Goal: Task Accomplishment & Management: Manage account settings

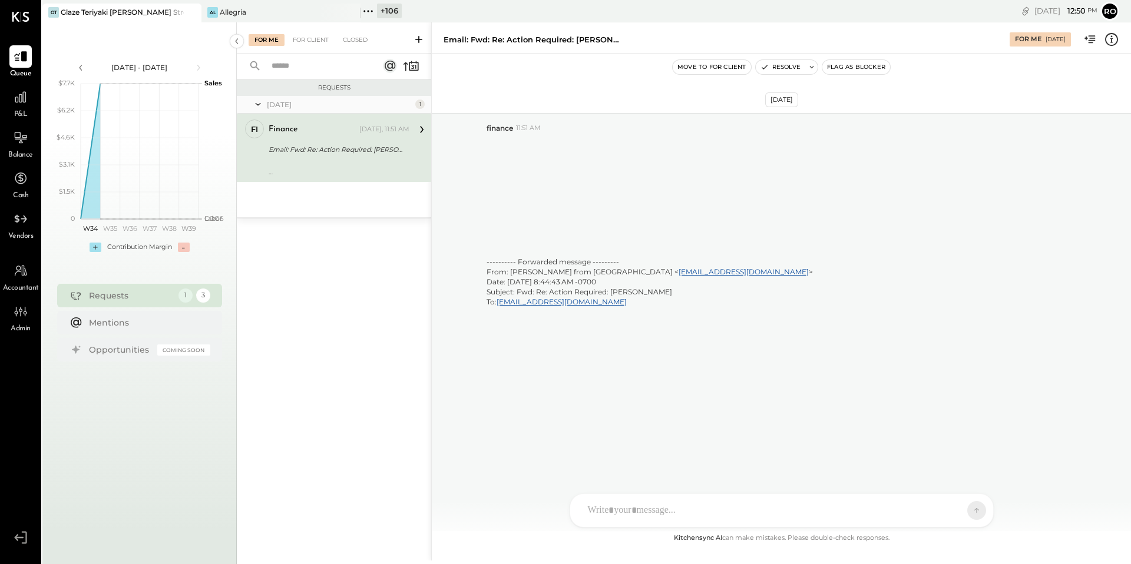
scroll to position [3744, 0]
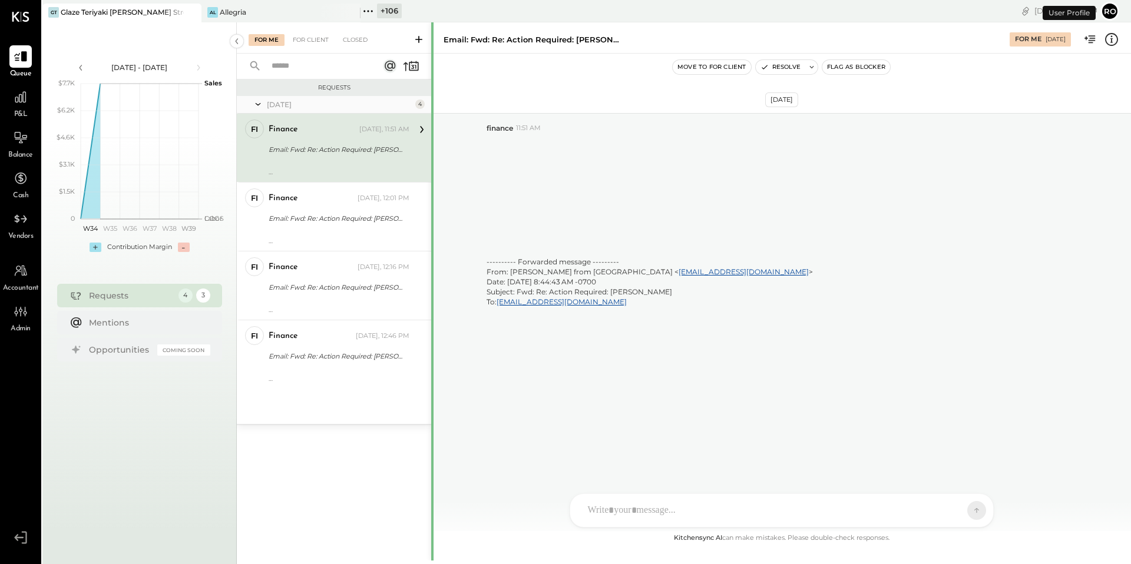
scroll to position [3785, 0]
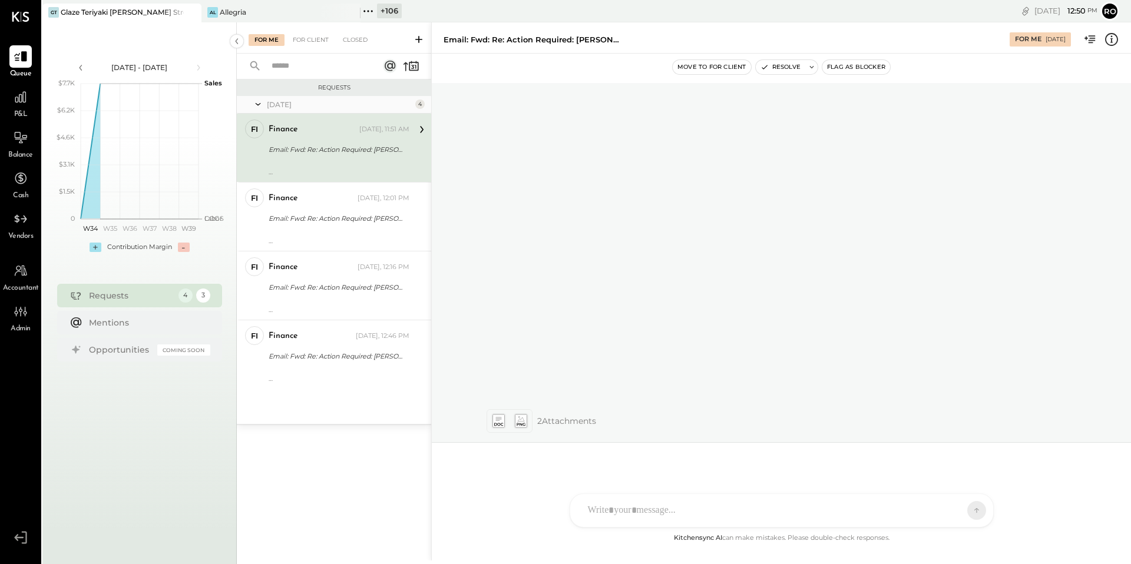
click at [336, 394] on div "Today 4 fi finance Accountant finance Today, 11:51 AM Email: Fwd: Re: Action Re…" at bounding box center [334, 260] width 194 height 328
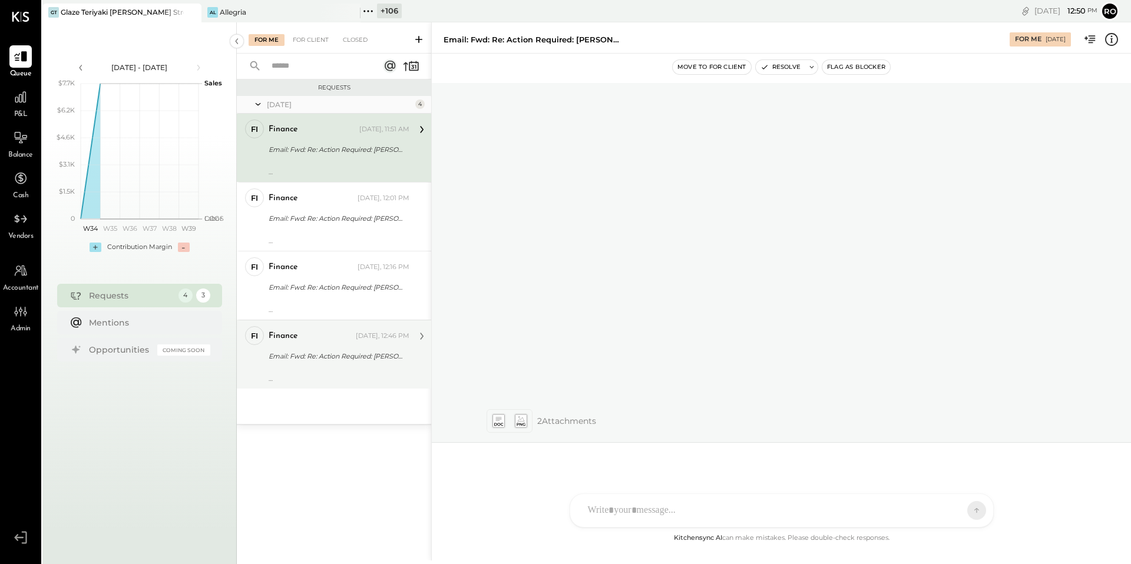
click at [336, 378] on div "---------- Forwarded message --------- From: Rohit Shenoy from KitchenSync < ce…" at bounding box center [339, 374] width 141 height 16
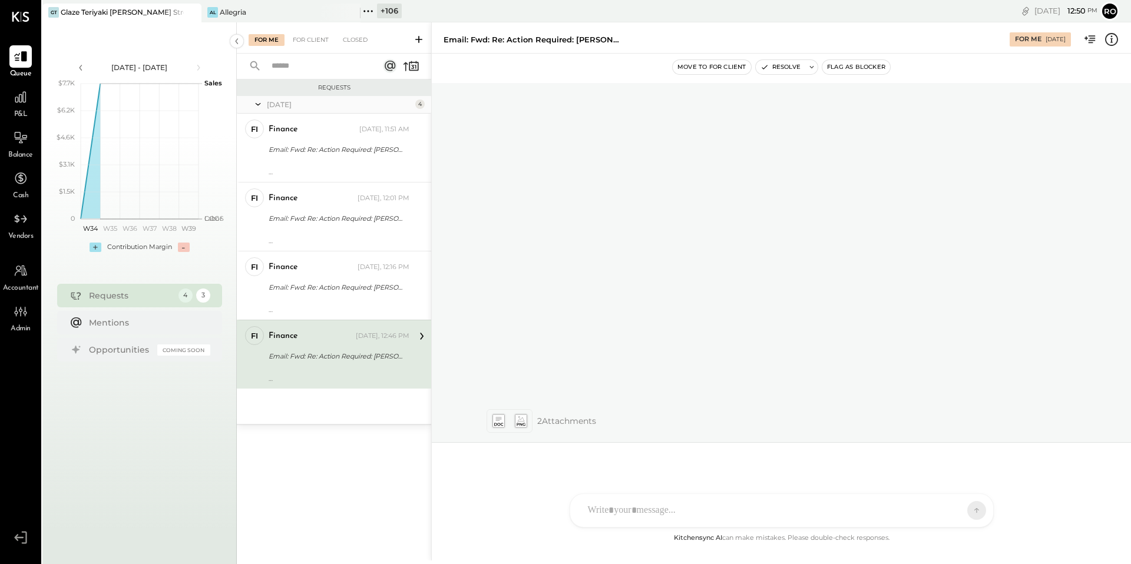
click at [336, 365] on div "finance Today, 12:46 PM Email: Fwd: Re: Action Required: Mamma Luca ---------- …" at bounding box center [339, 354] width 141 height 57
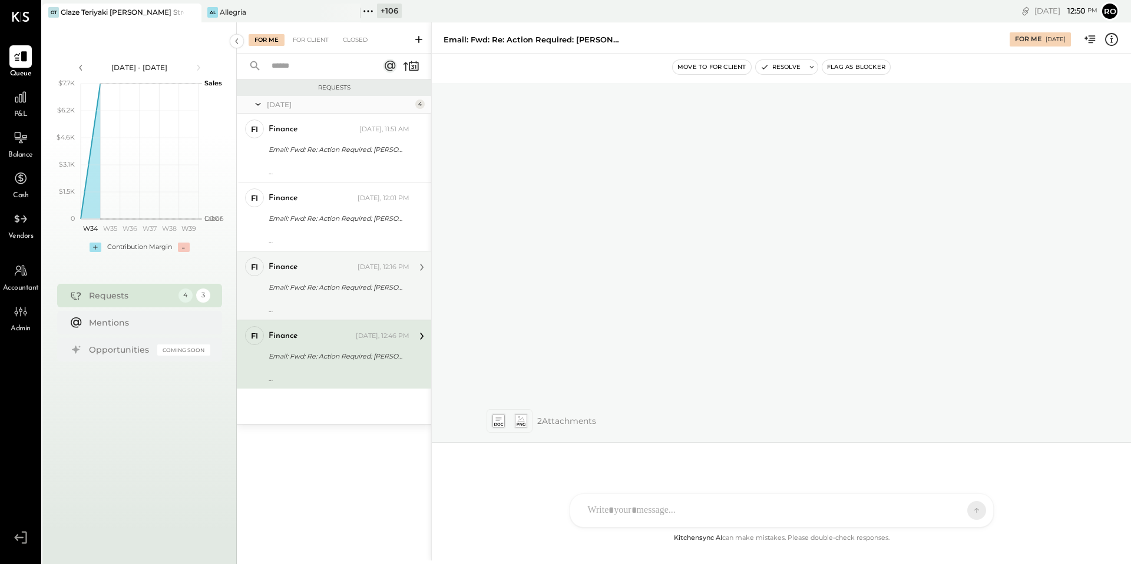
click at [358, 276] on div "finance Today, 12:16 PM" at bounding box center [339, 267] width 141 height 20
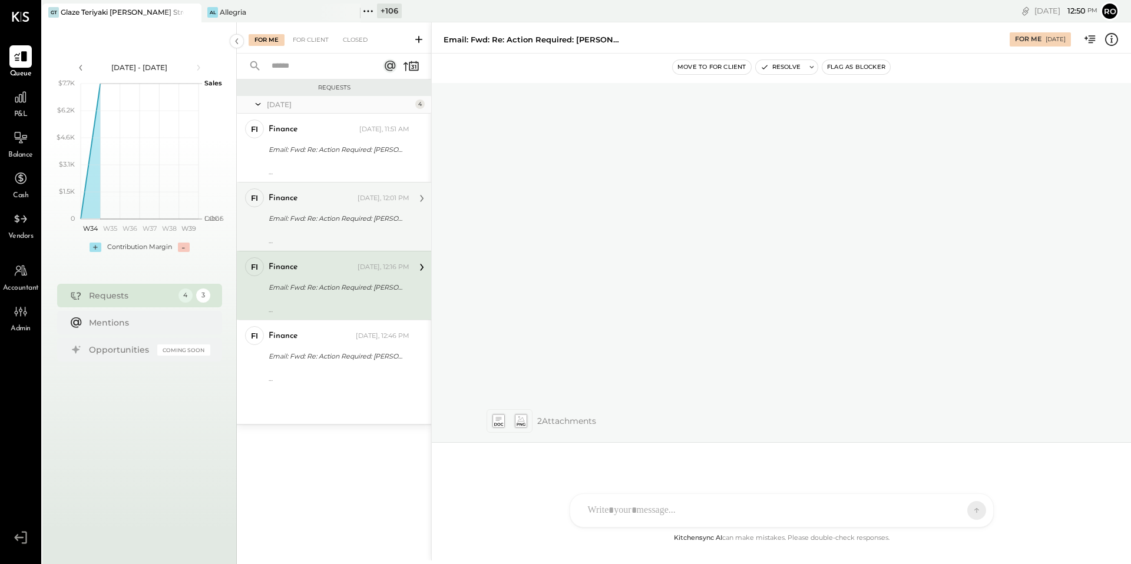
click at [336, 217] on div "Email: Fwd: Re: Action Required: Mamma Luca" at bounding box center [337, 219] width 137 height 12
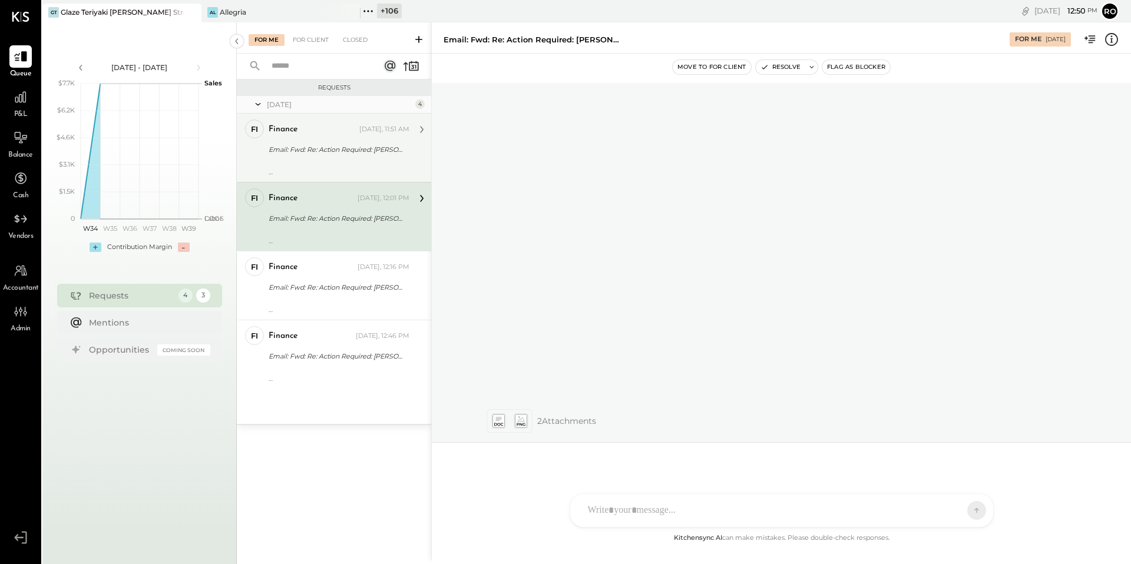
click at [349, 143] on div "Email: Fwd: Re: Action Required: Mamma Luca" at bounding box center [337, 150] width 137 height 14
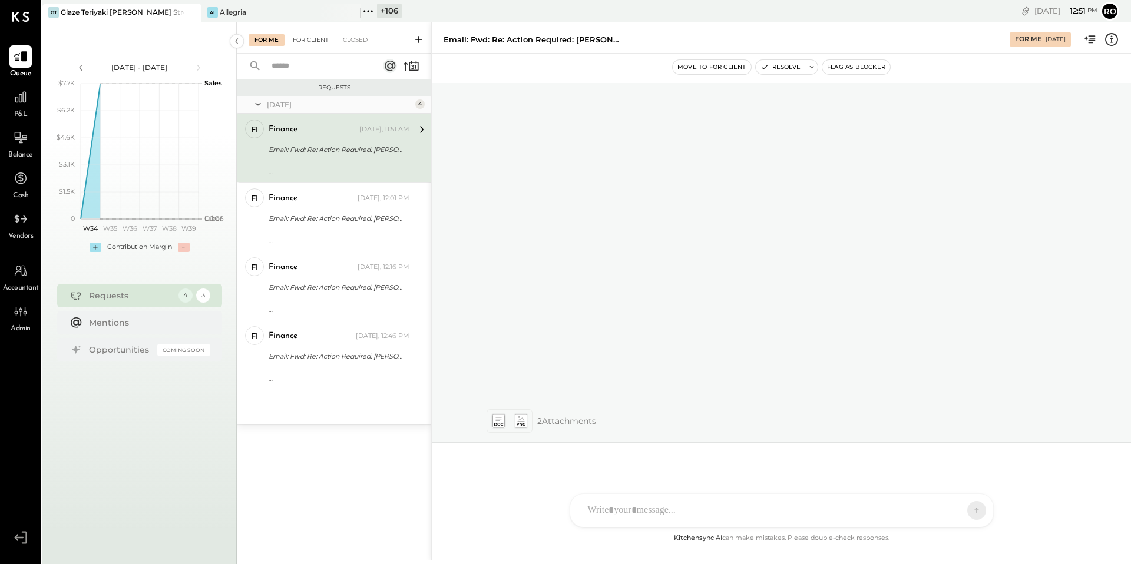
click at [310, 36] on div "For Client" at bounding box center [311, 40] width 48 height 12
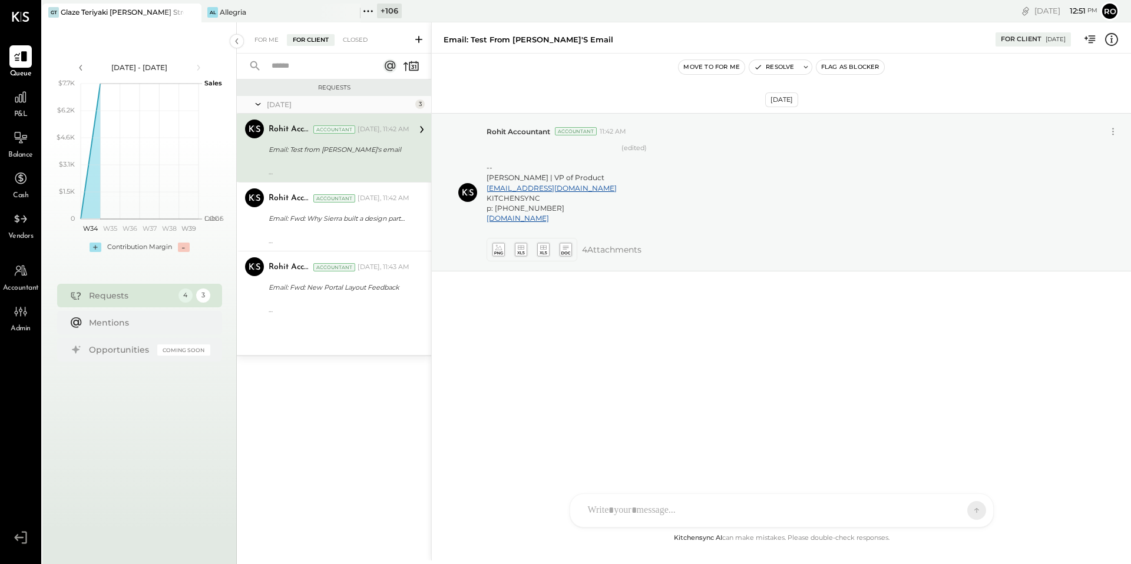
click at [361, 161] on div at bounding box center [339, 164] width 141 height 8
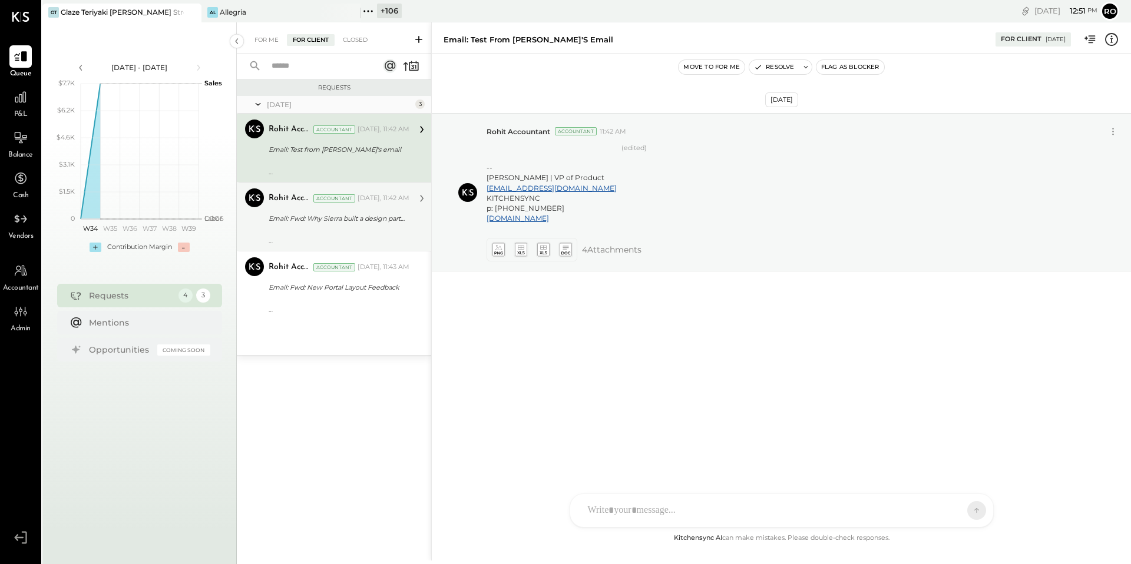
click at [368, 230] on div "---------- Forwarded message --------- From: First Round Review < review@firstr…" at bounding box center [339, 237] width 141 height 16
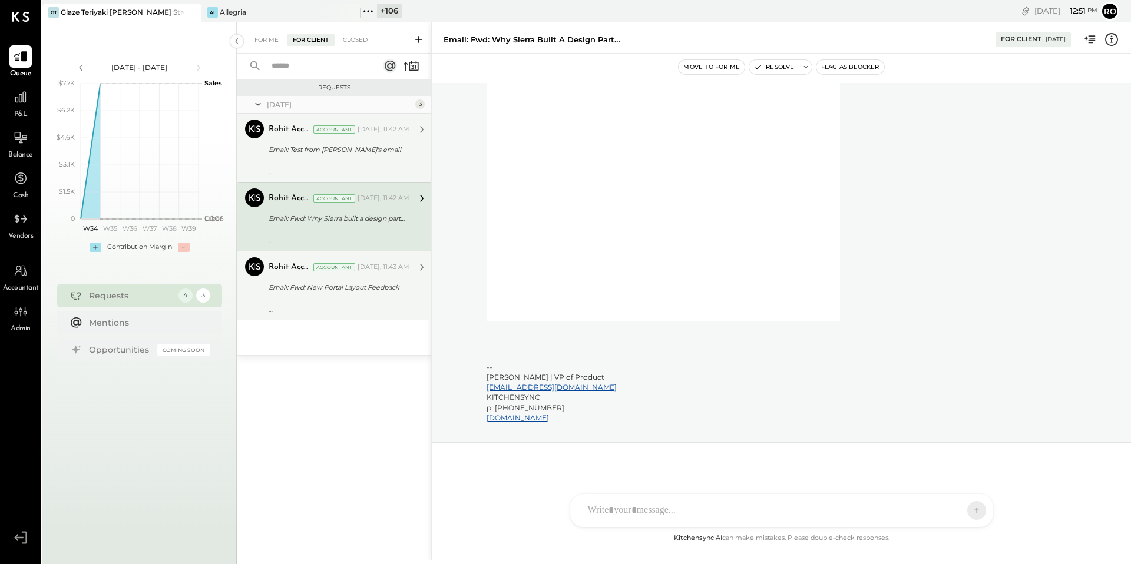
click at [356, 300] on div "---------- Forwarded message --------- From: Alex Racioppi < alex@kitchensync.u…" at bounding box center [339, 306] width 141 height 16
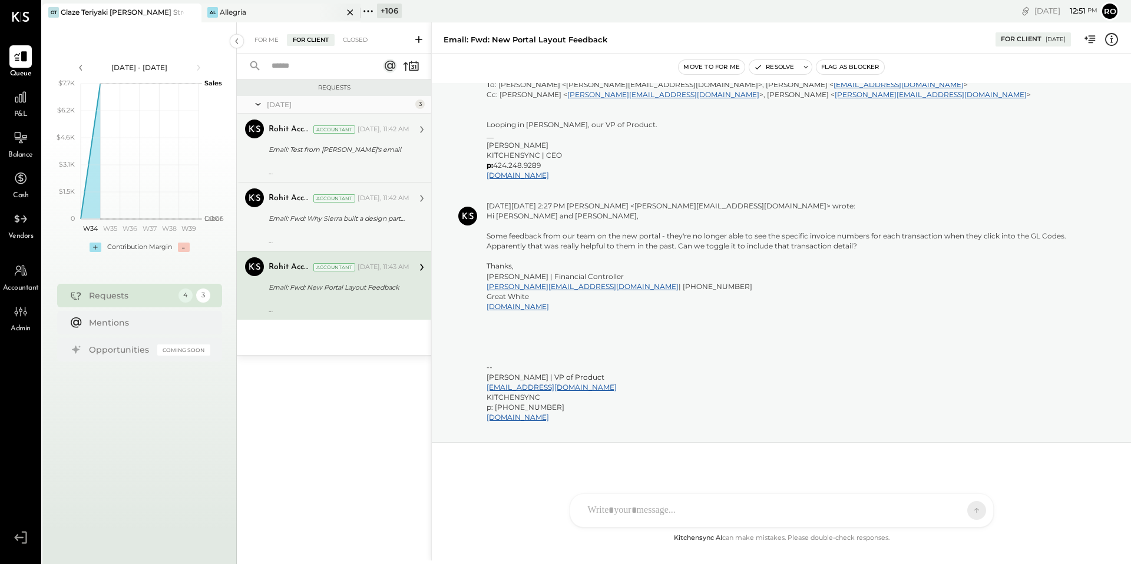
click at [254, 21] on div "Al Allegria" at bounding box center [280, 13] width 159 height 19
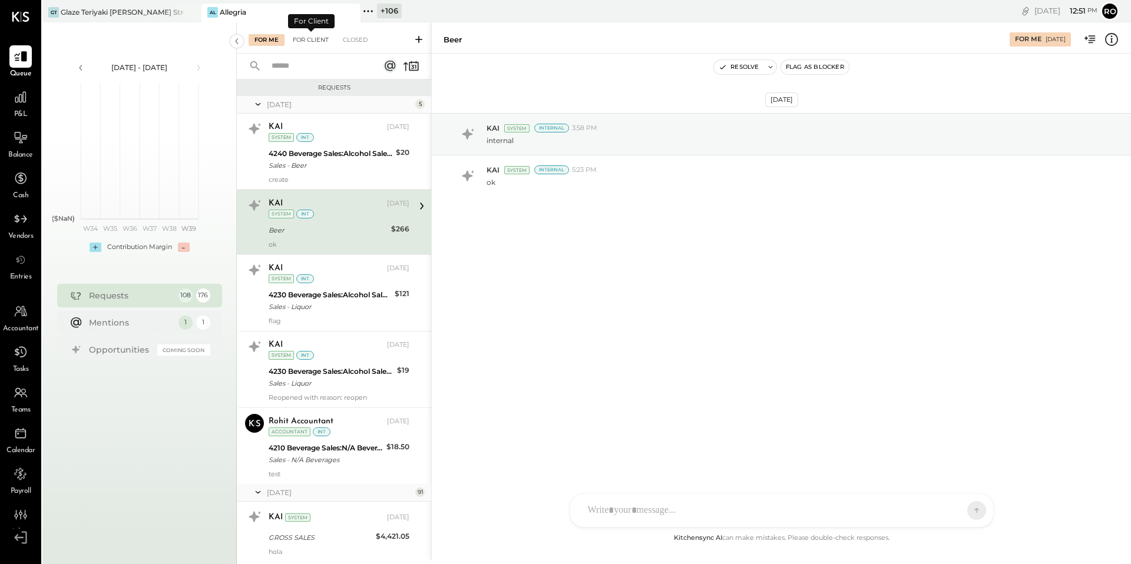
click at [319, 41] on div "For Client" at bounding box center [311, 40] width 48 height 12
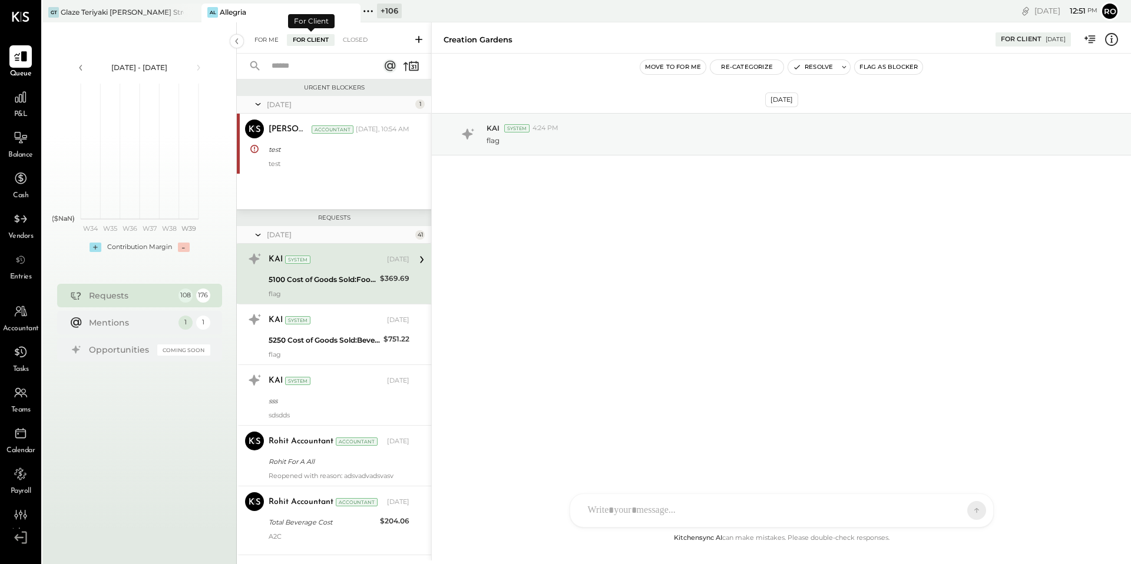
click at [267, 37] on div "For Me" at bounding box center [267, 40] width 36 height 12
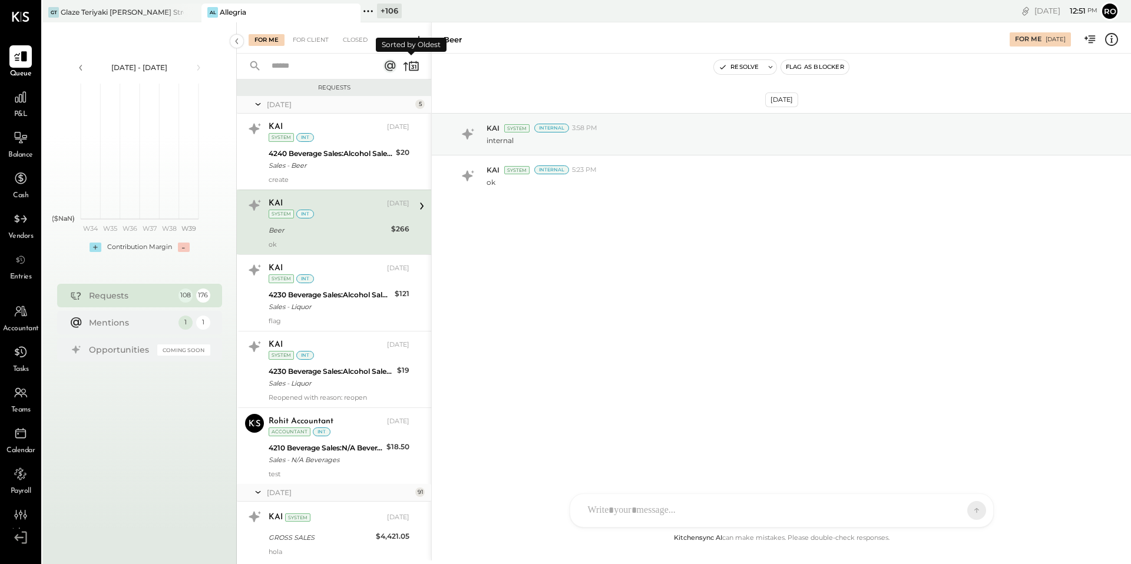
click at [409, 61] on icon at bounding box center [411, 66] width 16 height 16
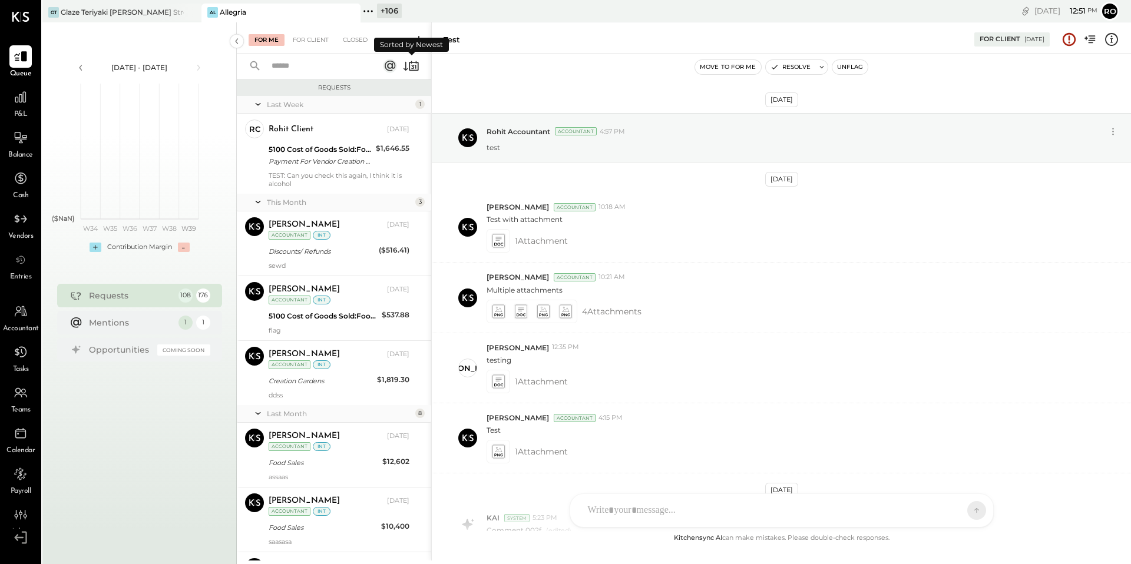
scroll to position [1113, 0]
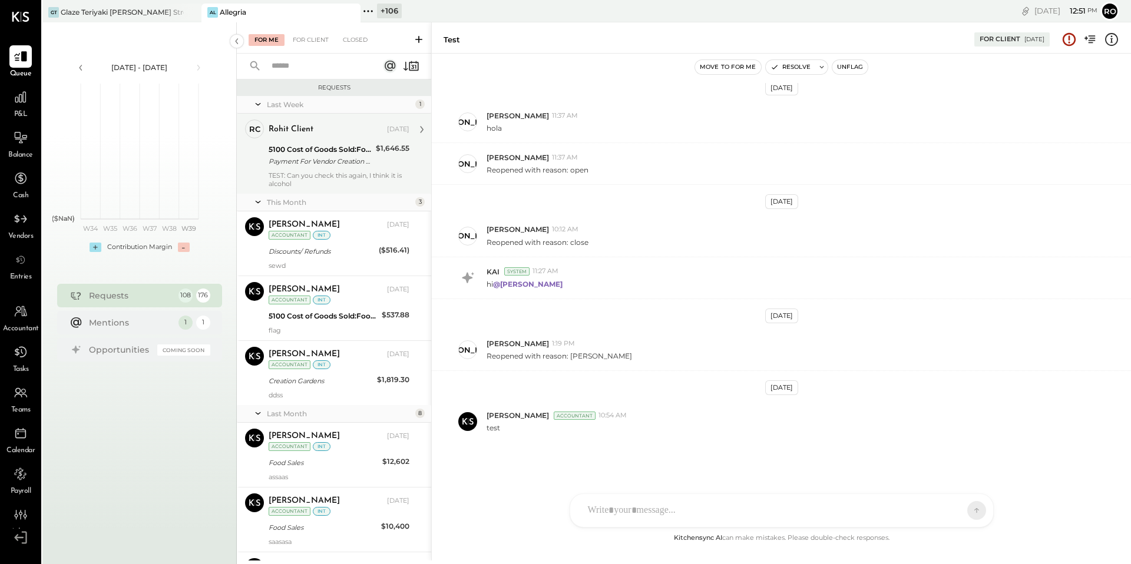
click at [407, 171] on div "TEST: Can you check this again, I think it is alcohol" at bounding box center [339, 179] width 141 height 16
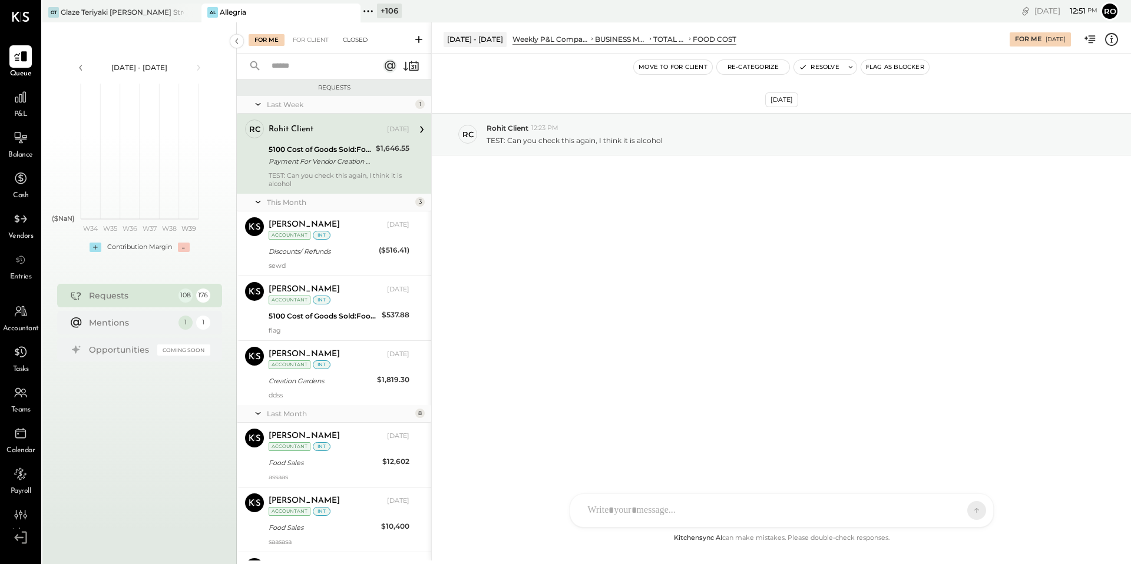
click at [363, 45] on div "Closed" at bounding box center [355, 40] width 37 height 12
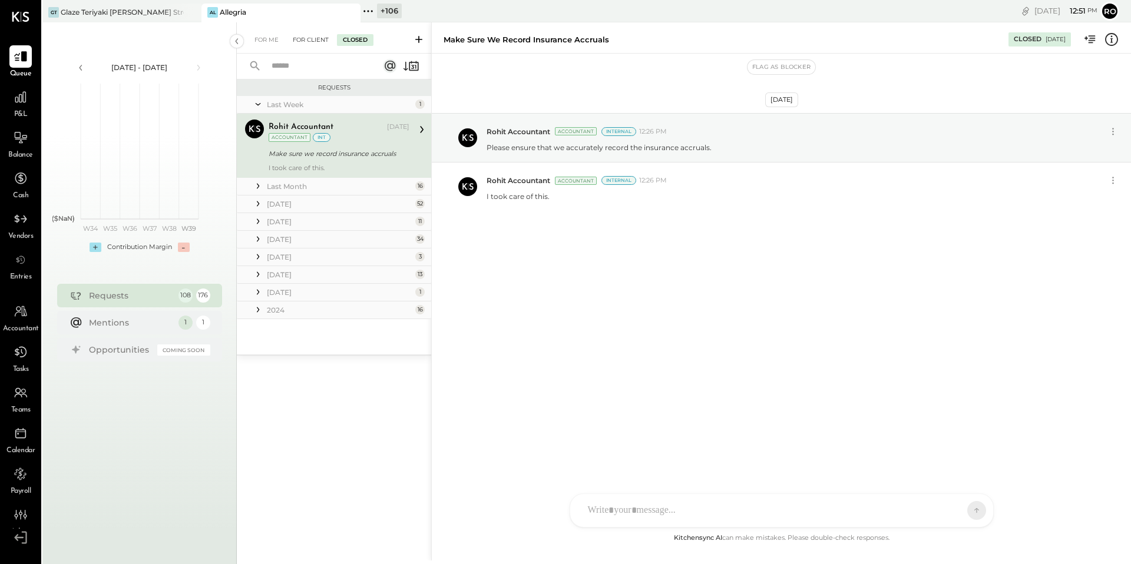
click at [321, 34] on div "For Client" at bounding box center [311, 40] width 48 height 12
click at [313, 36] on div "For Client" at bounding box center [311, 40] width 48 height 12
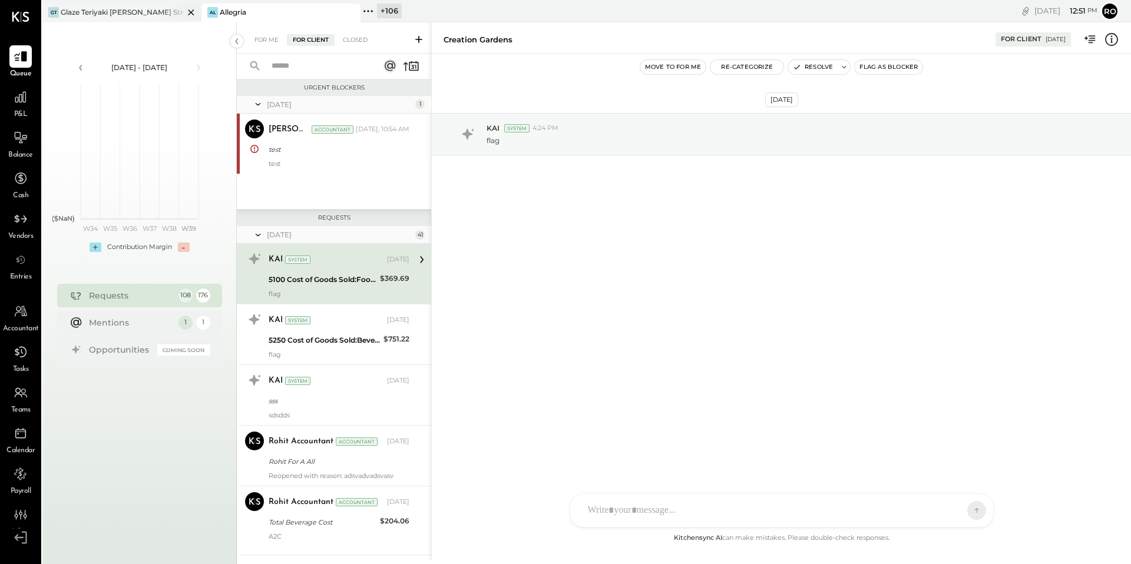
click at [152, 11] on div "Glaze Teriyaki [PERSON_NAME] Street - [PERSON_NAME] River [PERSON_NAME] LLC" at bounding box center [122, 12] width 123 height 10
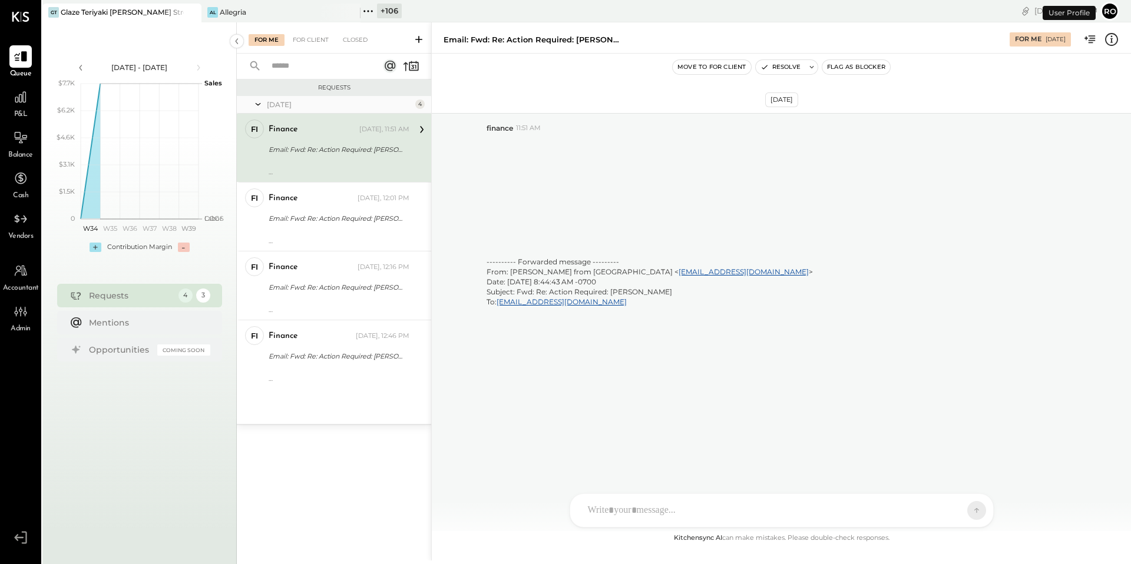
scroll to position [3785, 0]
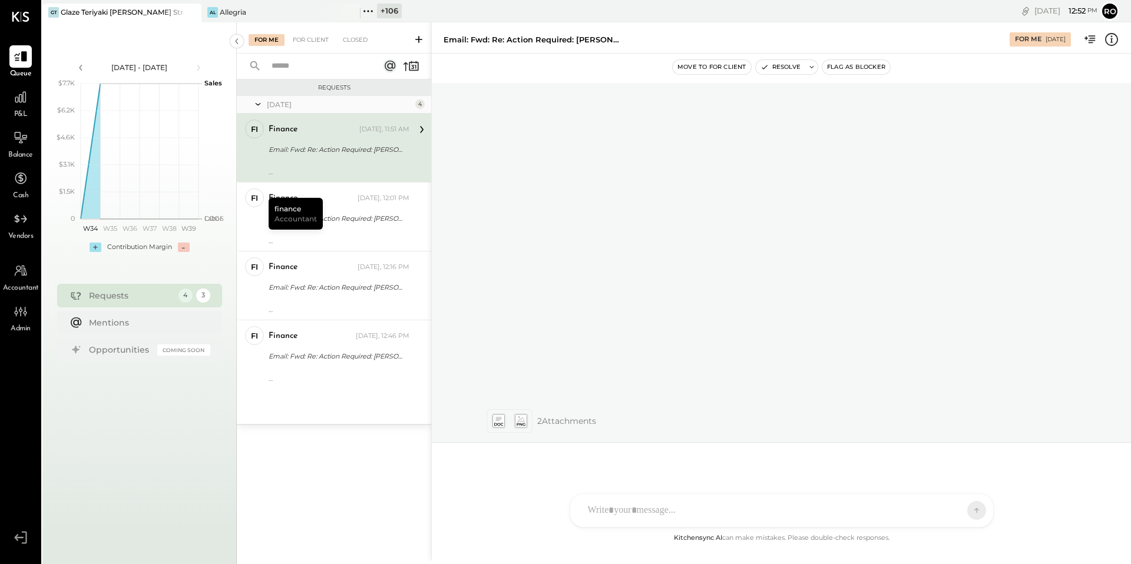
click at [323, 163] on div at bounding box center [339, 164] width 141 height 8
click at [367, 207] on div "finance Today, 12:01 PM" at bounding box center [339, 199] width 141 height 20
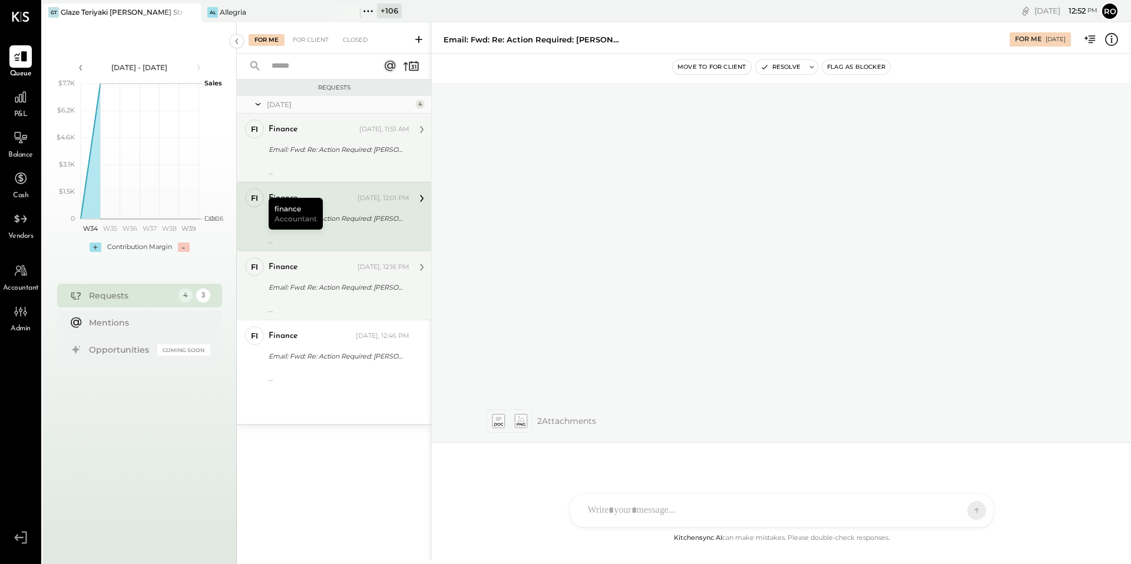
click at [364, 275] on div "finance Today, 12:16 PM" at bounding box center [339, 267] width 141 height 16
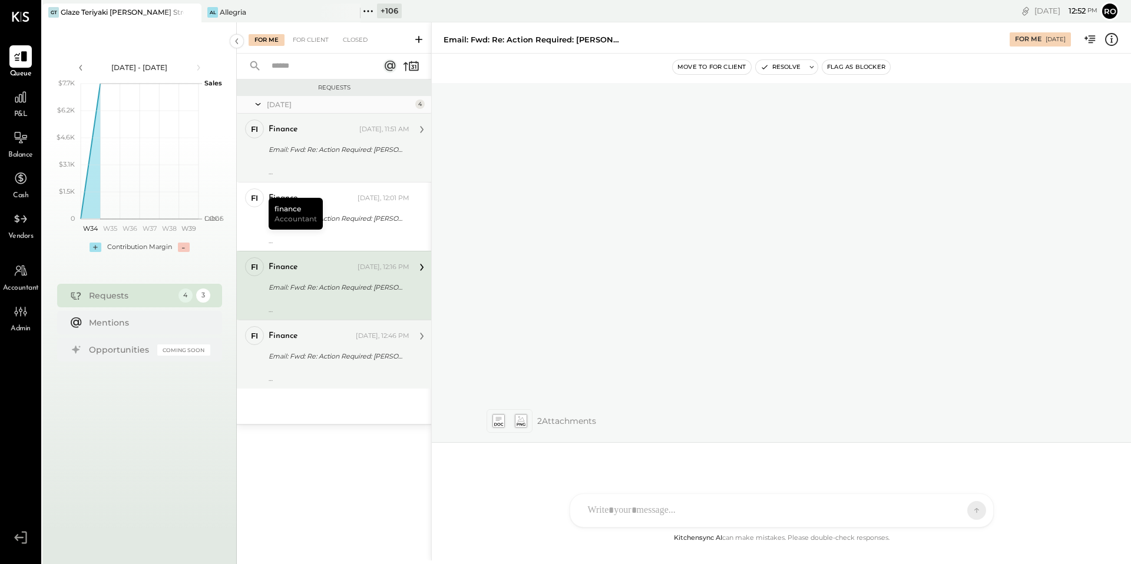
click at [362, 342] on div "finance Today, 12:46 PM" at bounding box center [339, 336] width 141 height 16
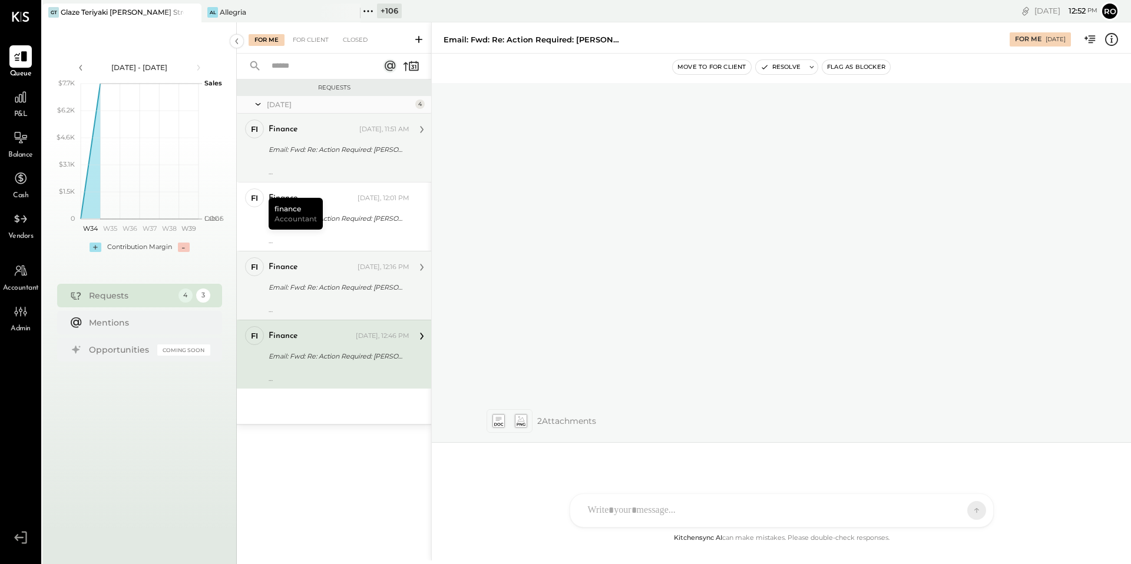
click at [354, 274] on div "finance Today, 12:16 PM" at bounding box center [339, 267] width 141 height 16
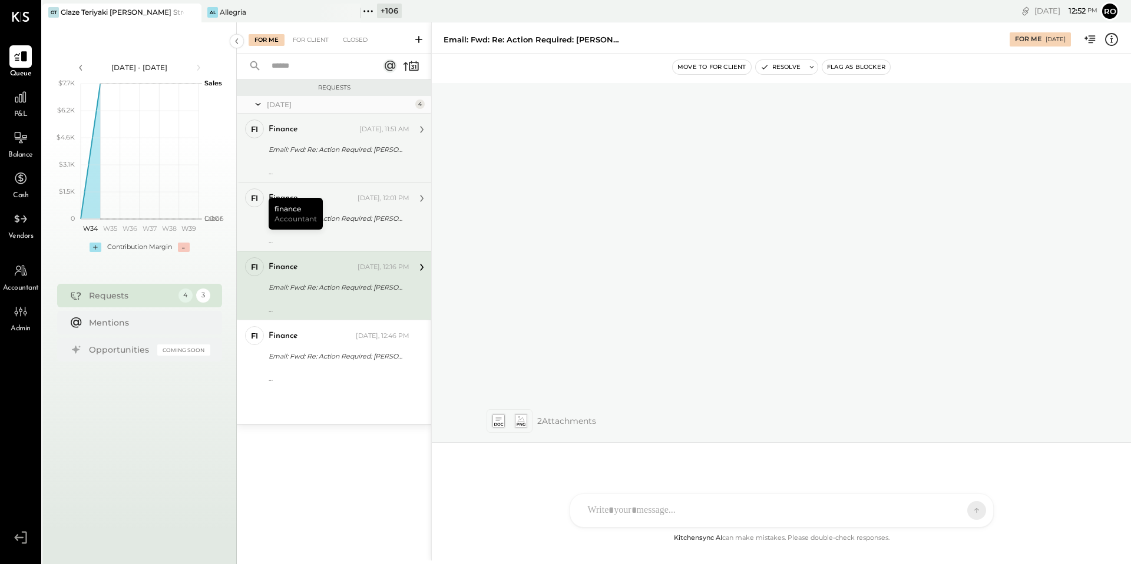
click at [372, 208] on div "finance Today, 12:01 PM" at bounding box center [339, 199] width 141 height 20
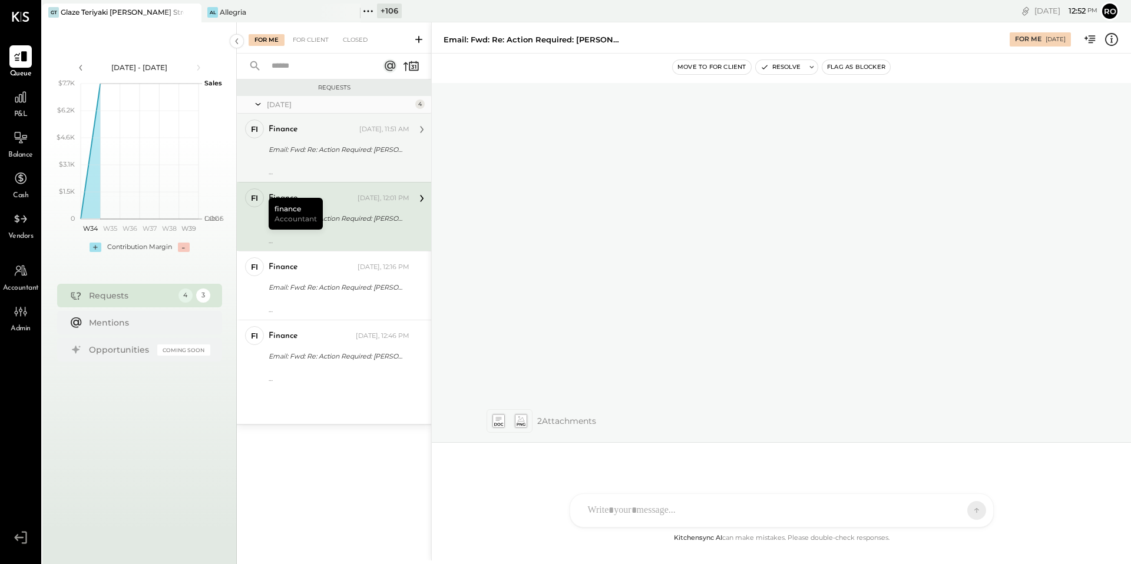
click at [371, 147] on div "Email: Fwd: Re: Action Required: Mamma Luca" at bounding box center [337, 150] width 137 height 12
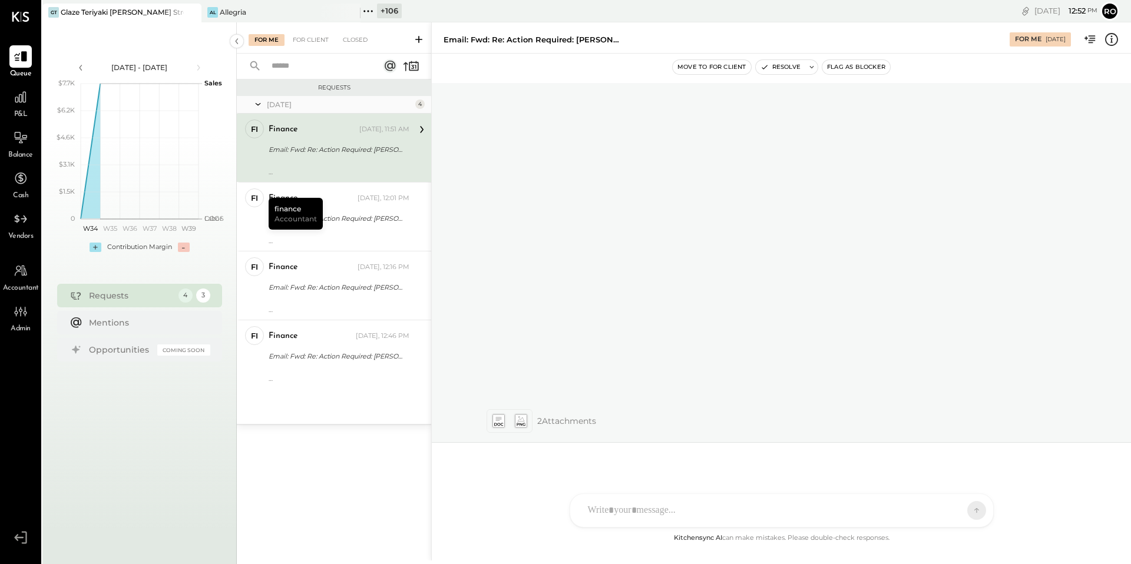
click at [364, 468] on div "Requests Today 4 fi finance Accountant finance Today, 11:51 AM Email: Fwd: Re: …" at bounding box center [334, 306] width 194 height 452
click at [303, 34] on div "For Client" at bounding box center [311, 40] width 48 height 12
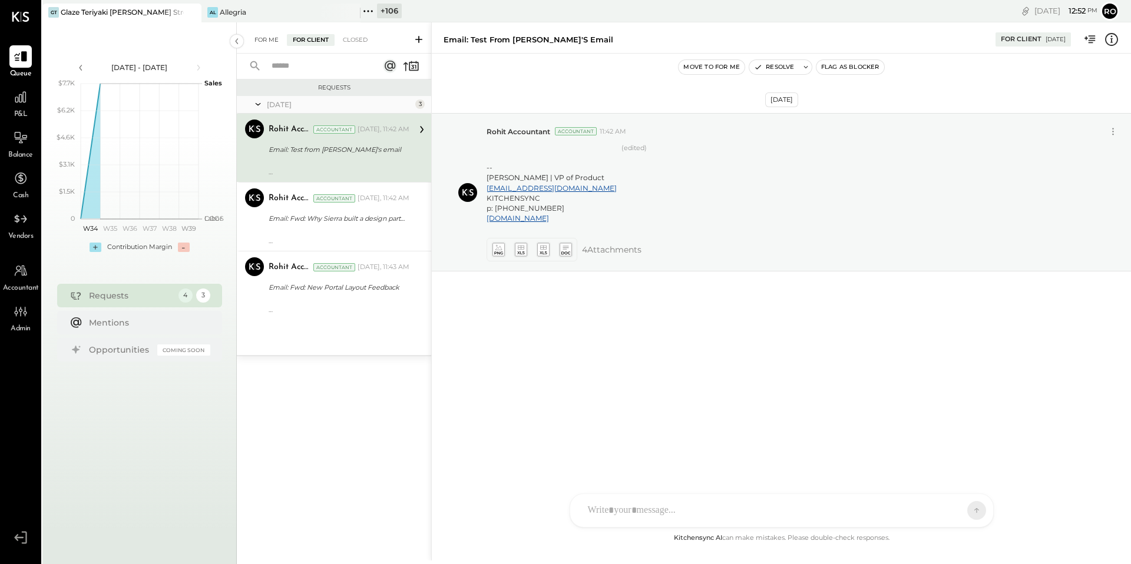
click at [271, 45] on div "For Me" at bounding box center [267, 40] width 36 height 12
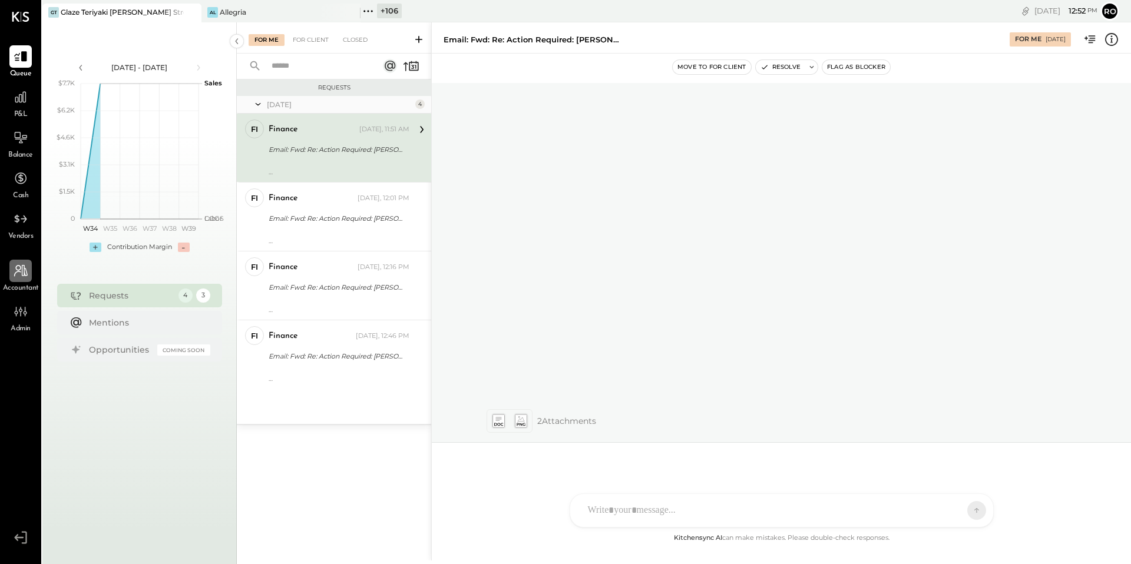
click at [15, 279] on div at bounding box center [20, 271] width 22 height 22
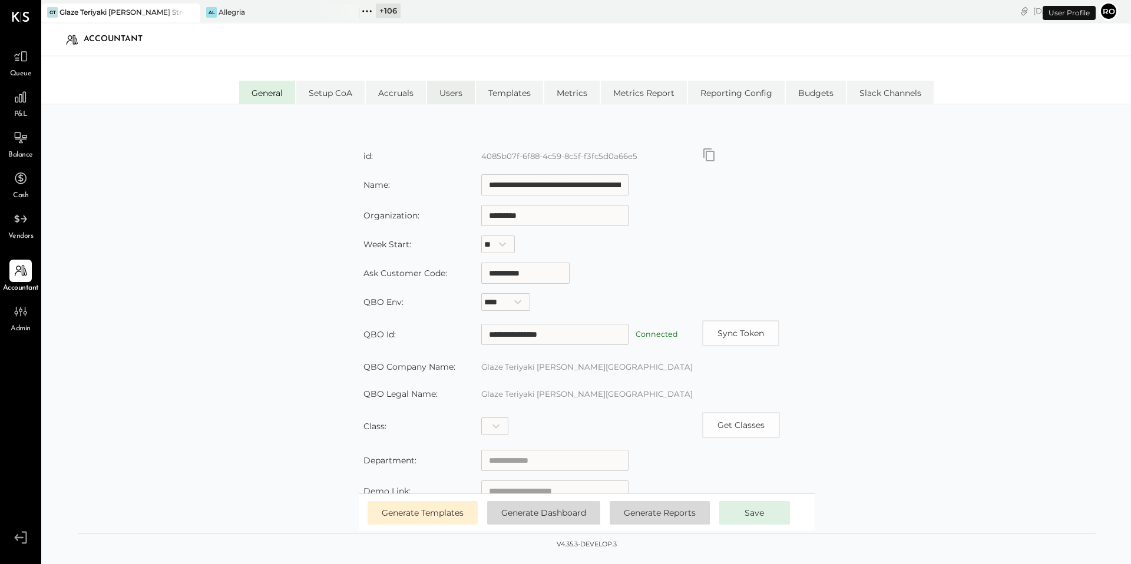
click at [457, 83] on li "Users" at bounding box center [451, 93] width 48 height 24
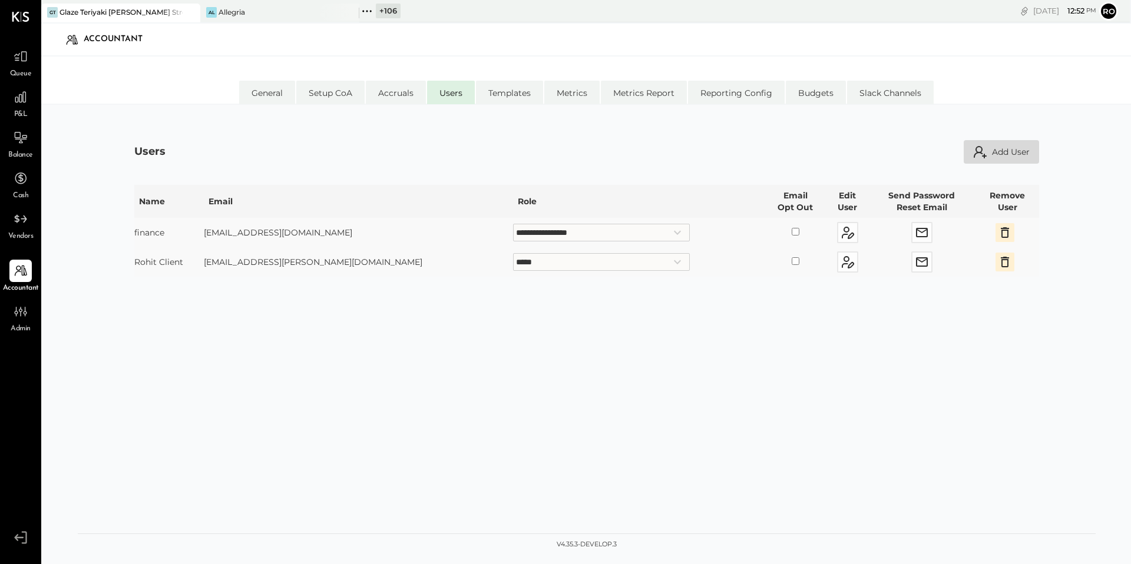
click at [995, 154] on button "Add User" at bounding box center [1001, 152] width 75 height 24
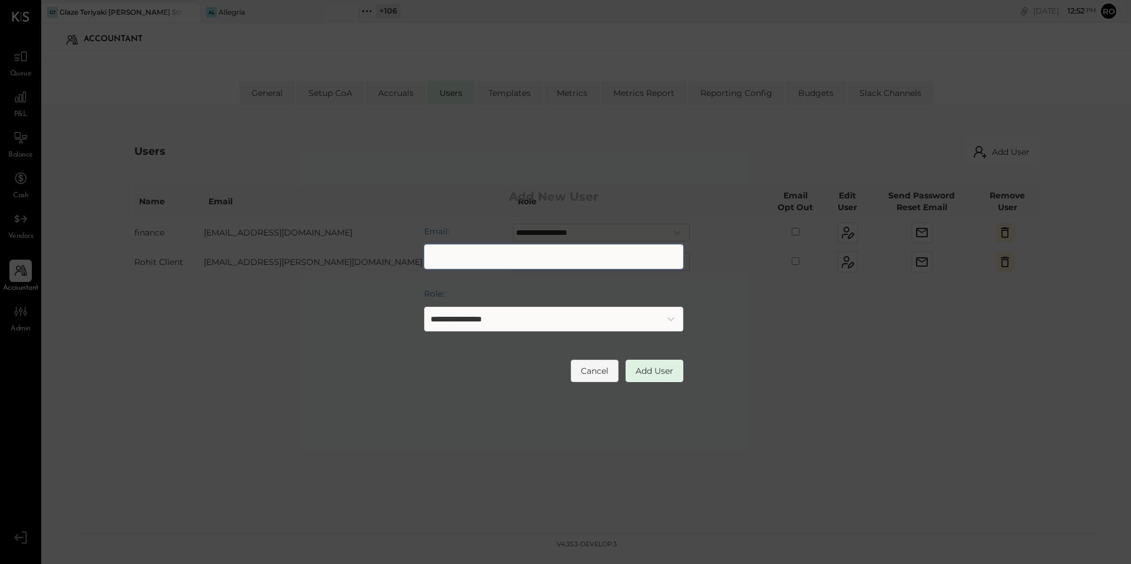
click at [556, 261] on input "Email:" at bounding box center [553, 256] width 259 height 25
click at [583, 372] on button "Cancel" at bounding box center [595, 371] width 48 height 22
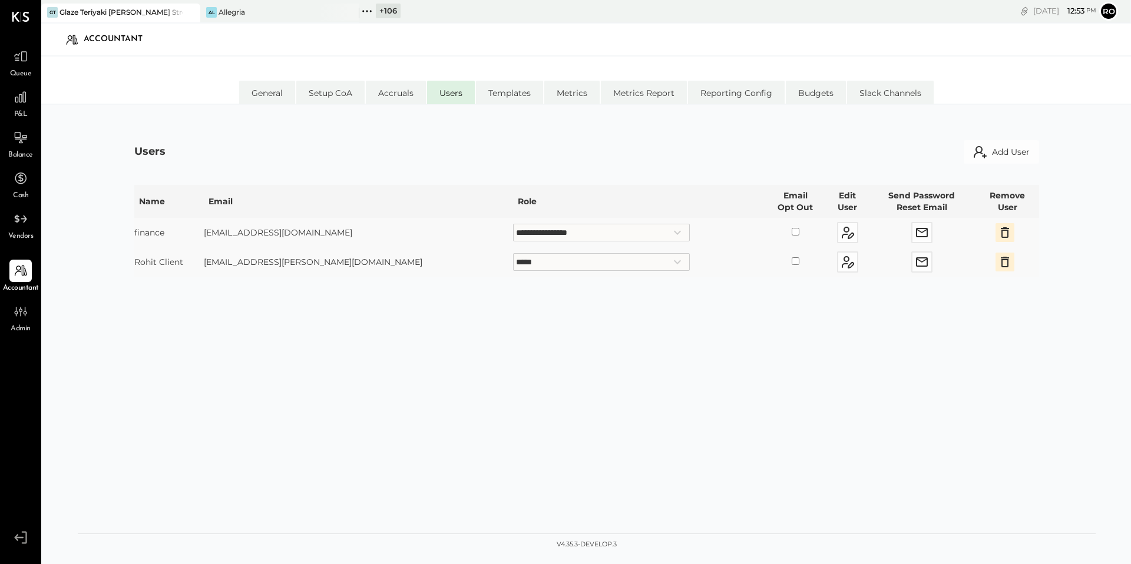
click at [561, 265] on select "**********" at bounding box center [601, 262] width 177 height 18
click at [513, 253] on select "**********" at bounding box center [601, 262] width 177 height 18
select select "**********"
click at [20, 52] on icon at bounding box center [20, 56] width 15 height 15
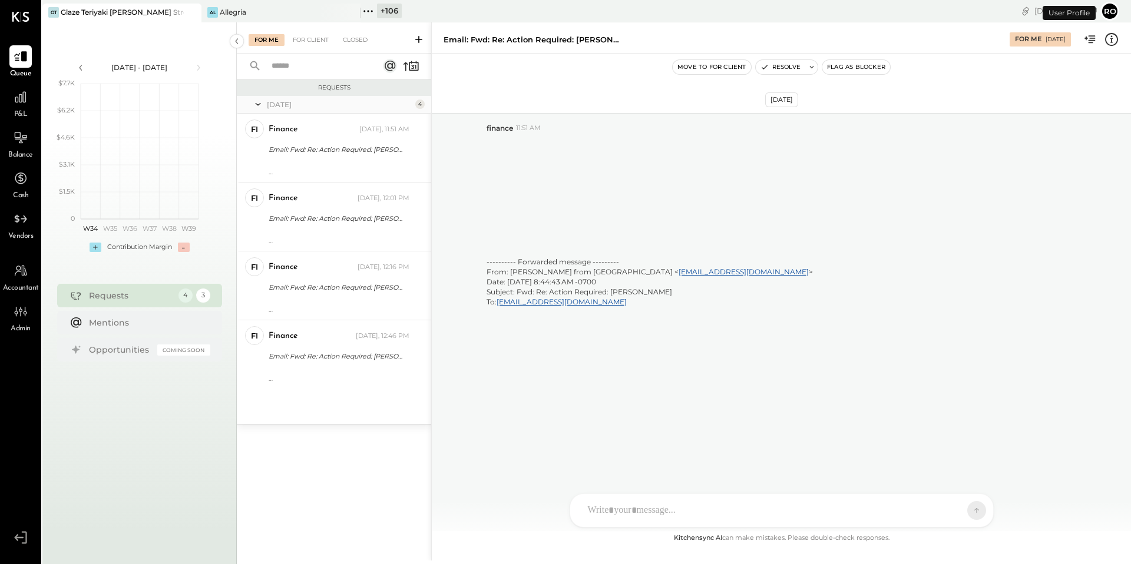
scroll to position [3785, 0]
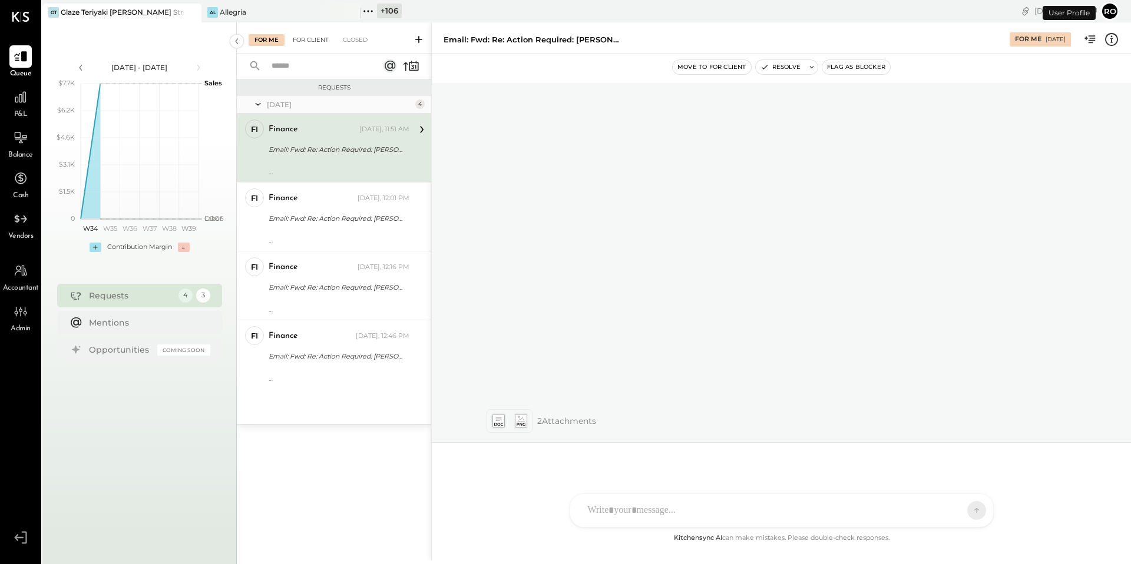
click at [319, 41] on div "For Client" at bounding box center [311, 40] width 48 height 12
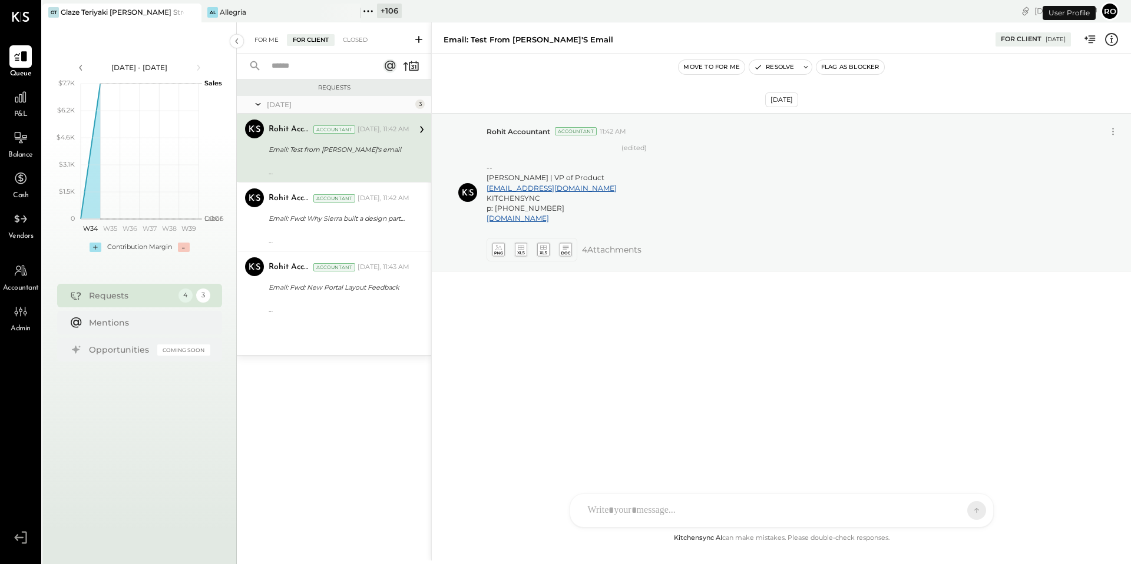
click at [261, 42] on div "For Me" at bounding box center [267, 40] width 36 height 12
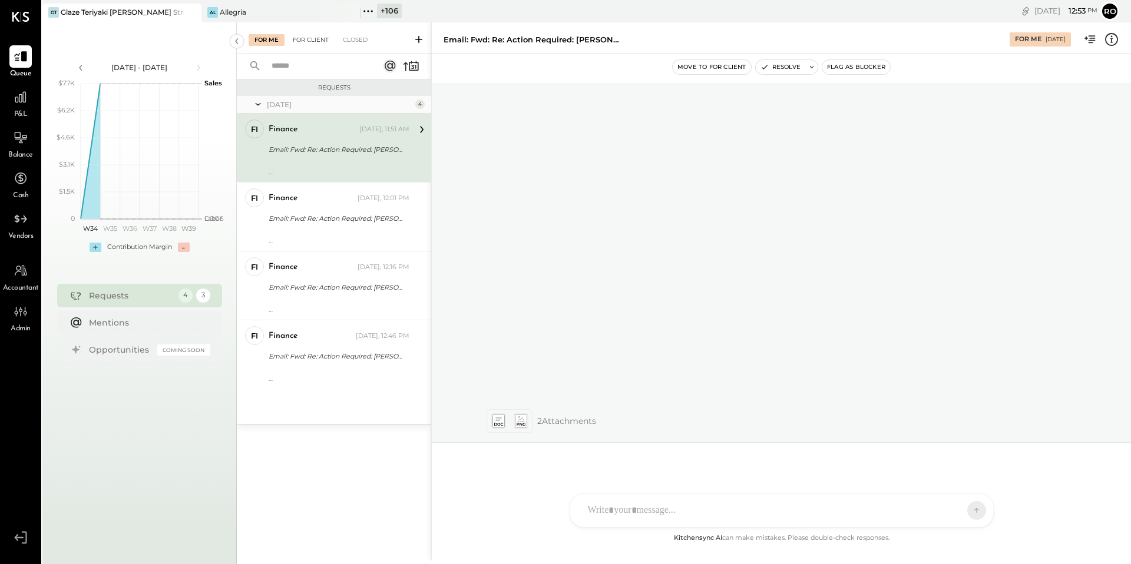
click at [307, 44] on div "For Client" at bounding box center [311, 40] width 48 height 12
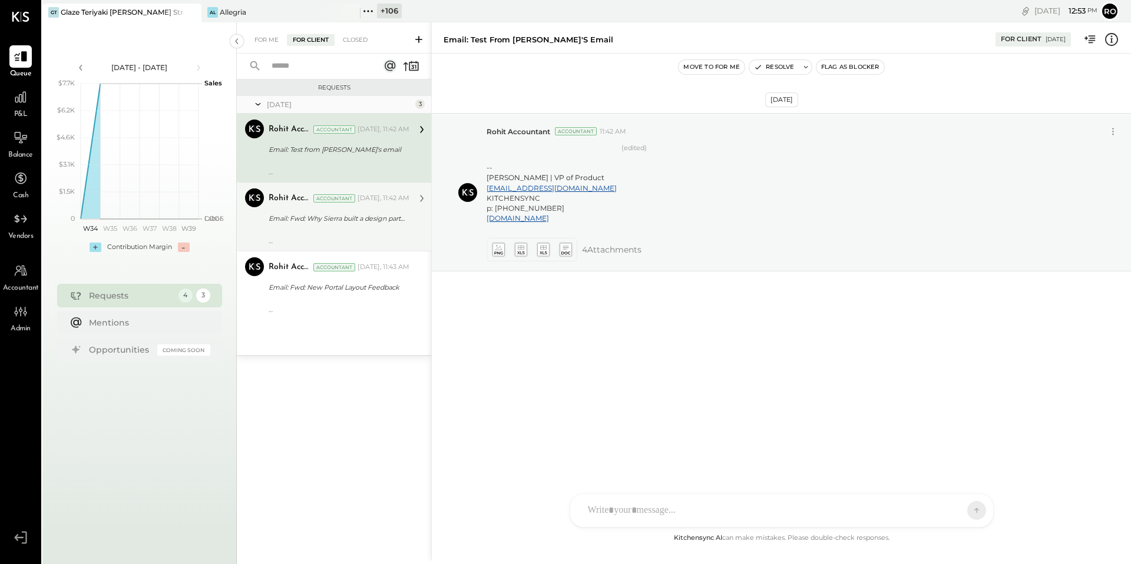
click at [367, 232] on div "---------- Forwarded message --------- From: First Round Review < [EMAIL_ADDRES…" at bounding box center [339, 237] width 141 height 16
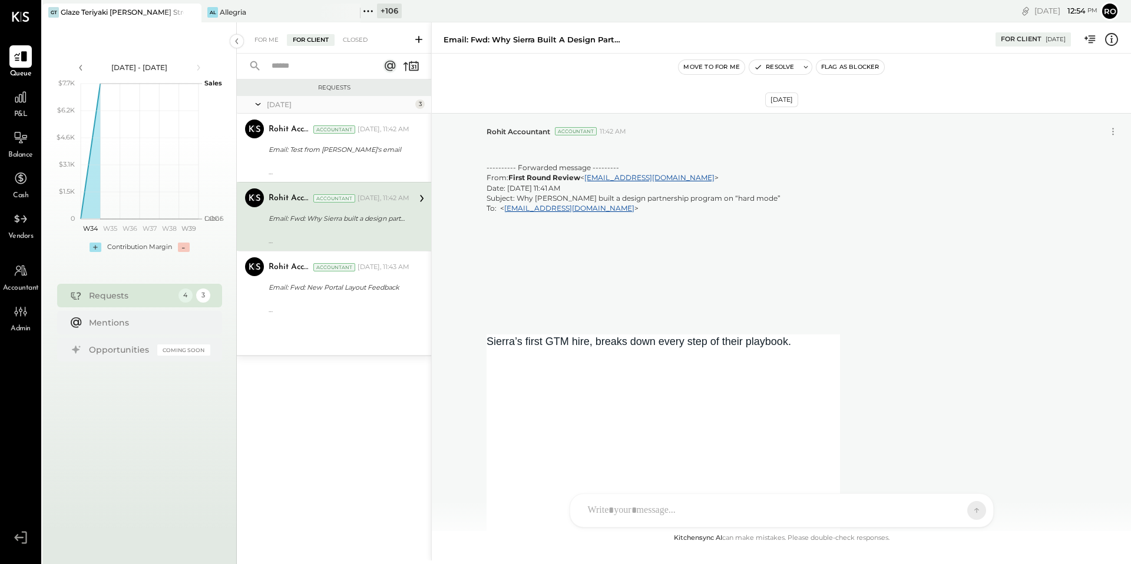
click at [368, 326] on div "[DATE] 3 Rohit Accountant Accountant Rohit Accountant Accountant [DATE], 11:42 …" at bounding box center [334, 225] width 194 height 259
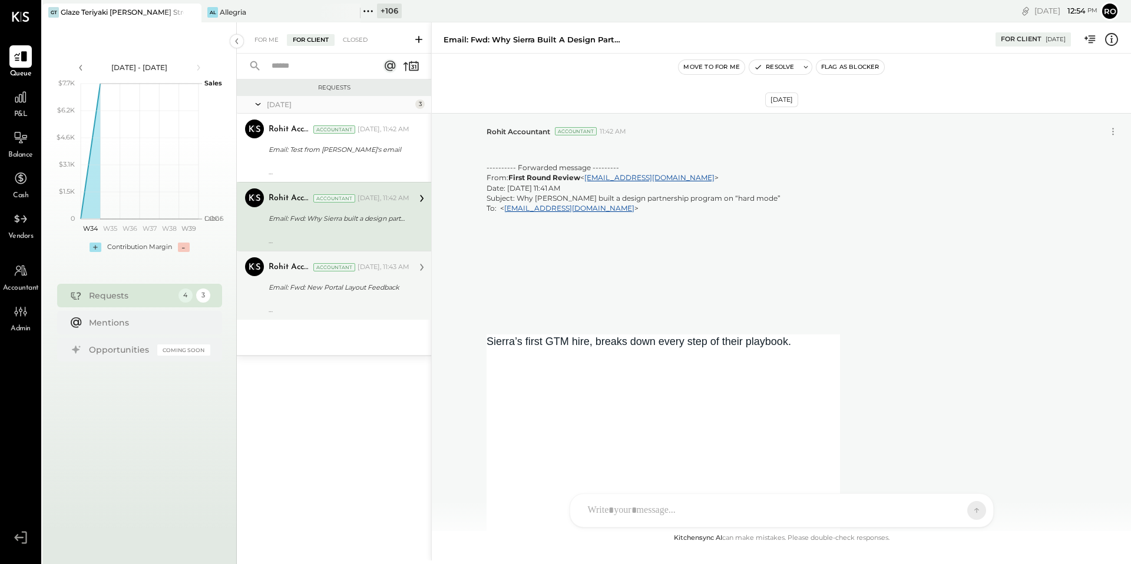
click at [366, 318] on div "Rohit Accountant Accountant Rohit Accountant Accountant [DATE], 11:43 AM Email:…" at bounding box center [334, 285] width 194 height 69
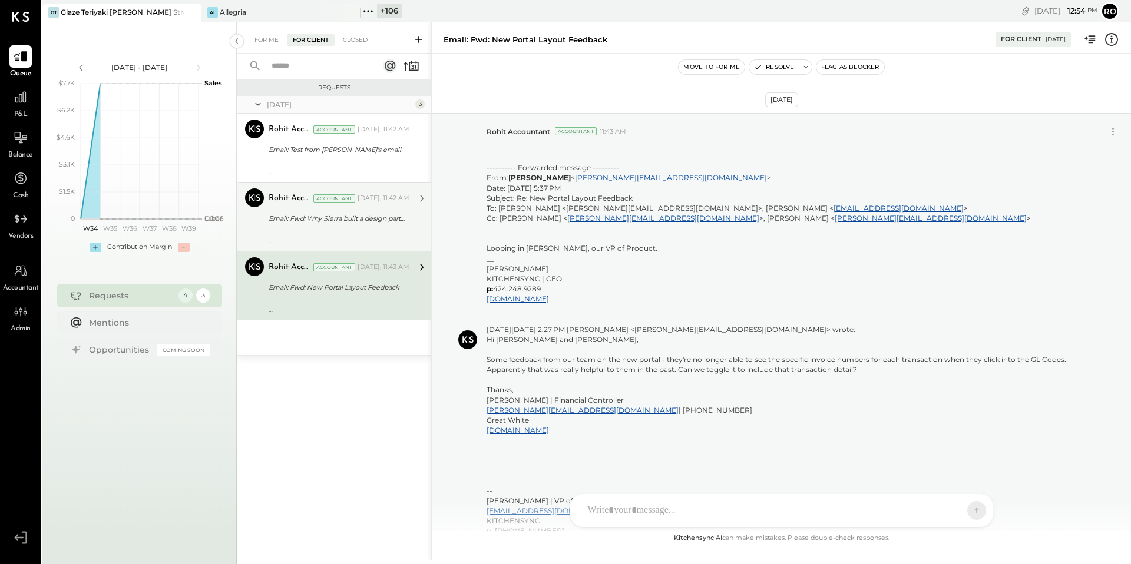
scroll to position [124, 0]
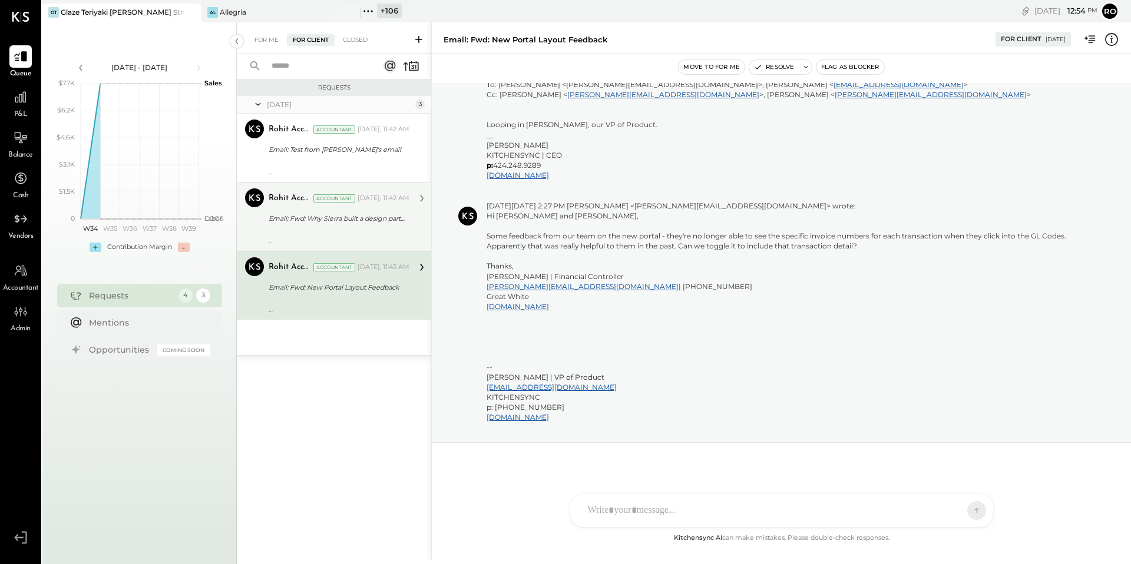
click at [371, 240] on div "---------- Forwarded message --------- From: First Round Review < [EMAIL_ADDRES…" at bounding box center [339, 237] width 141 height 16
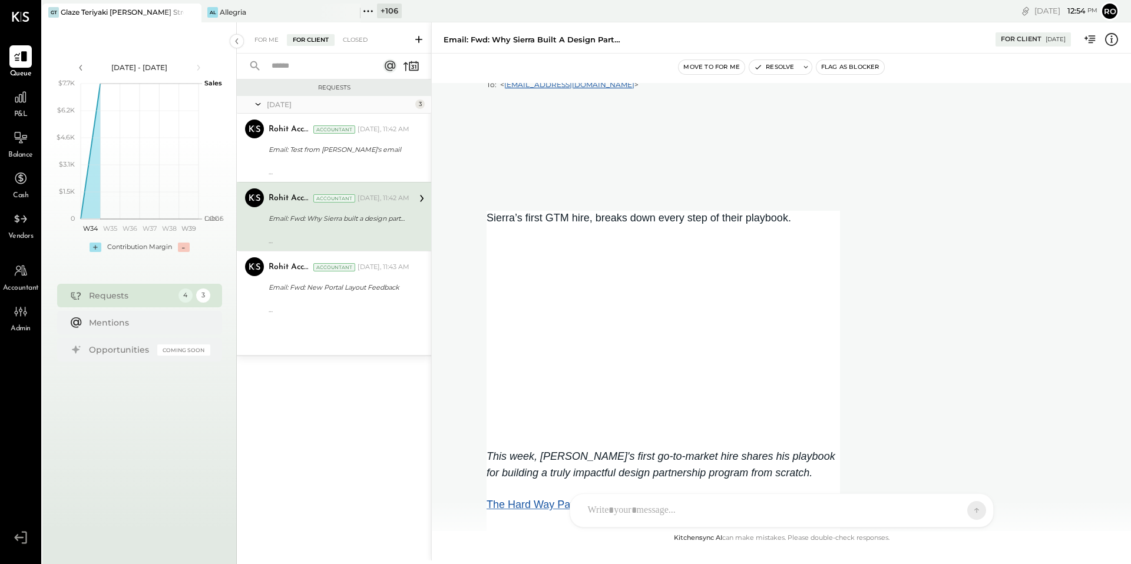
scroll to position [2338, 0]
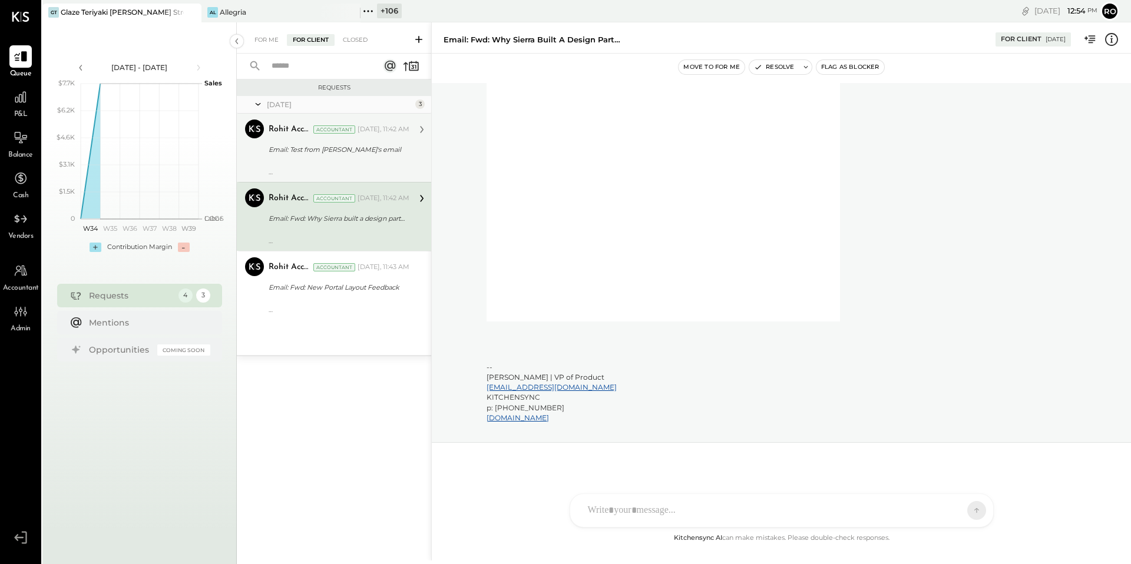
click at [338, 166] on div at bounding box center [339, 164] width 141 height 8
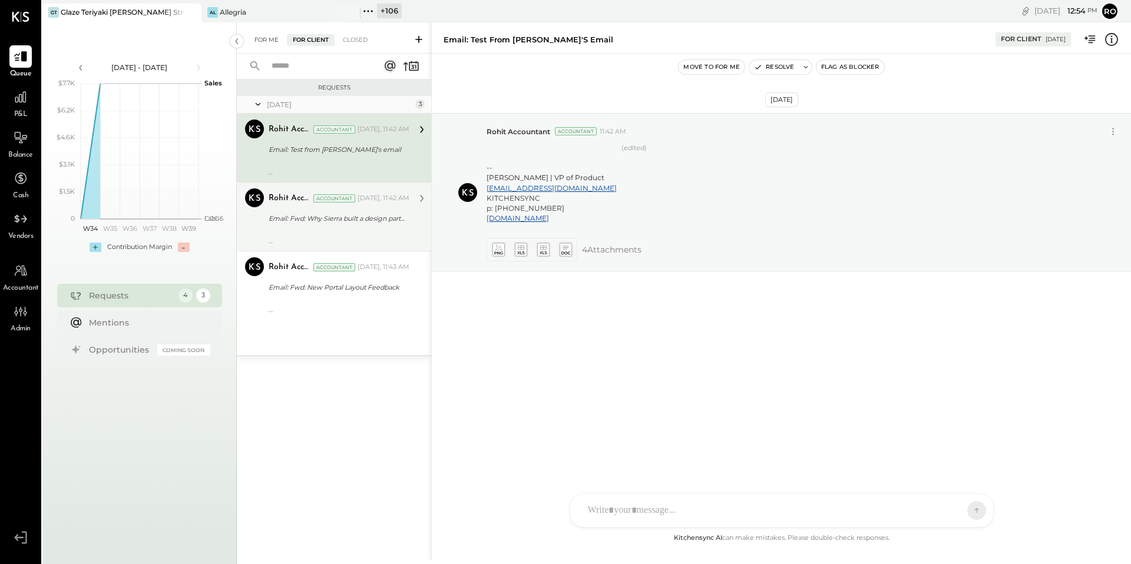
click at [265, 43] on div "For Me" at bounding box center [267, 40] width 36 height 12
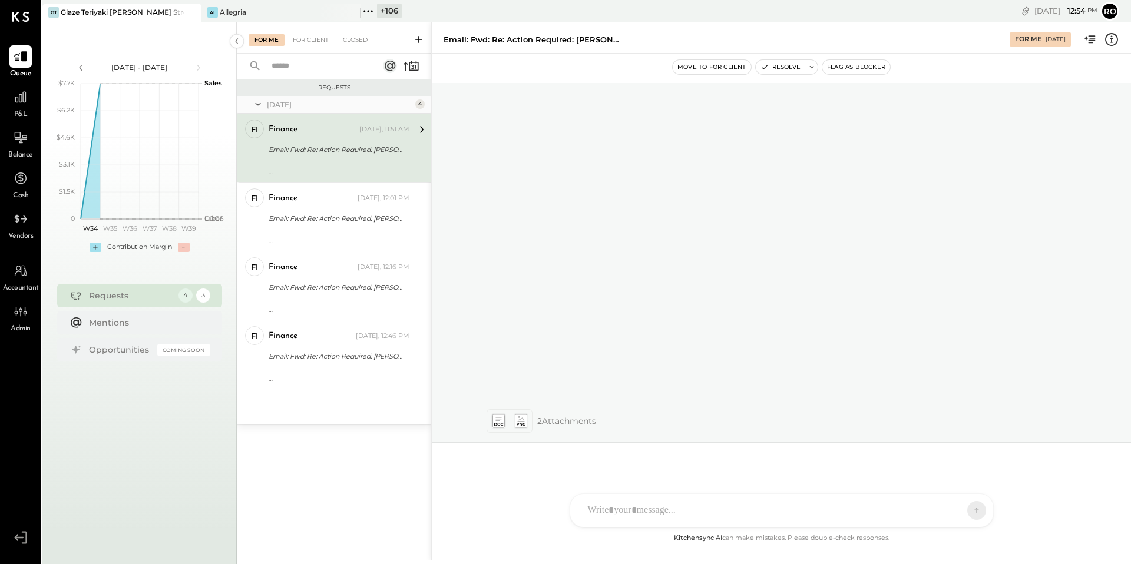
click at [343, 137] on div "finance Today, 11:51 AM" at bounding box center [339, 129] width 141 height 16
click at [1113, 39] on icon at bounding box center [1111, 39] width 15 height 15
click at [731, 199] on div "For Me For Client Closed Requests Today 4 fi finance Accountant finance Today, …" at bounding box center [684, 291] width 894 height 538
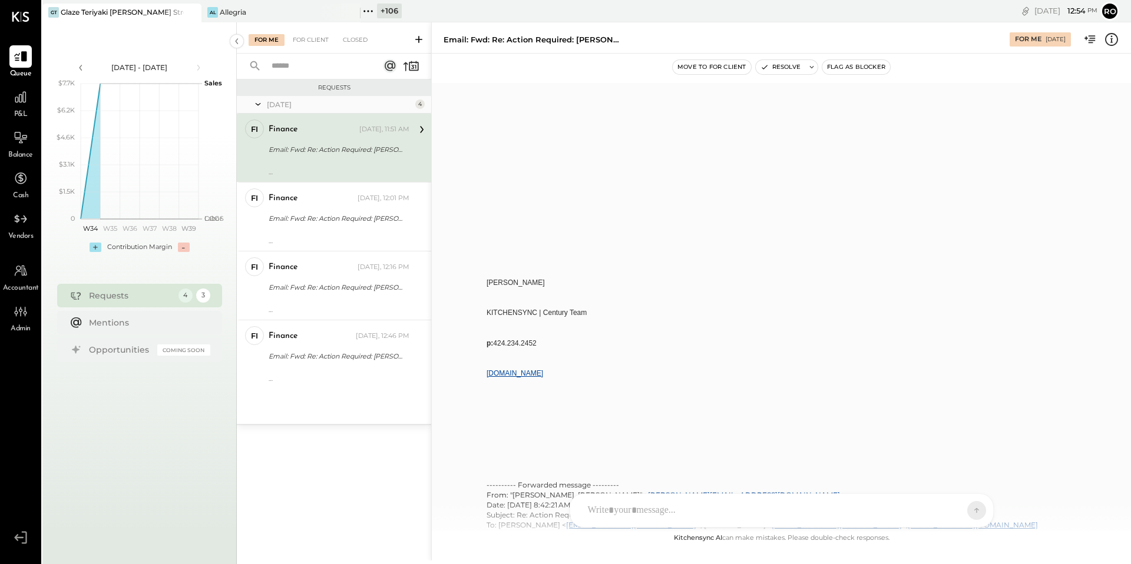
scroll to position [0, 0]
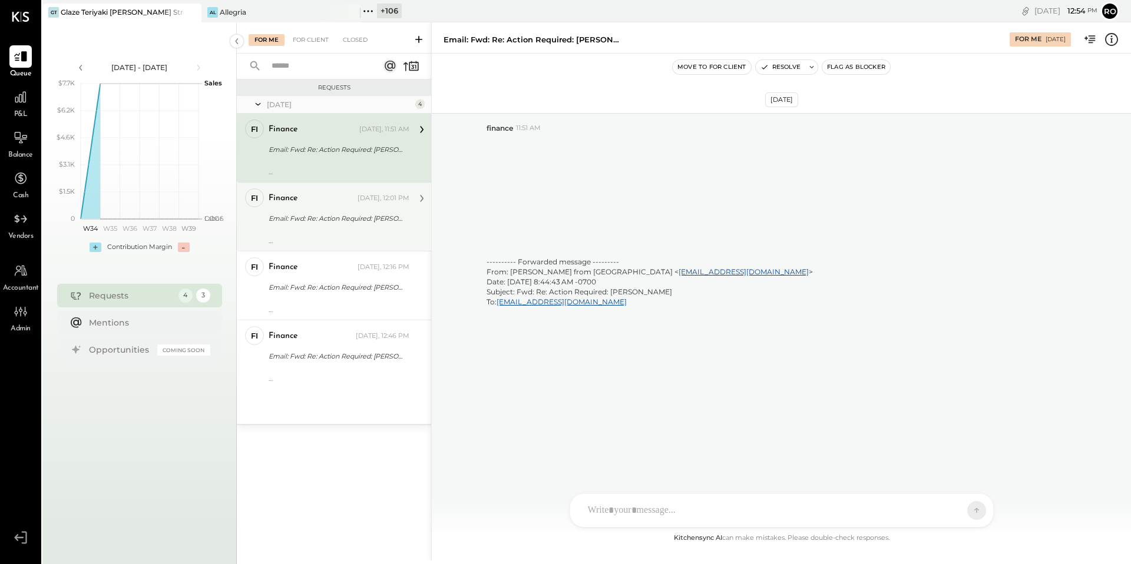
click at [370, 212] on div "Email: Fwd: Re: Action Required: Mamma Luca" at bounding box center [337, 219] width 137 height 14
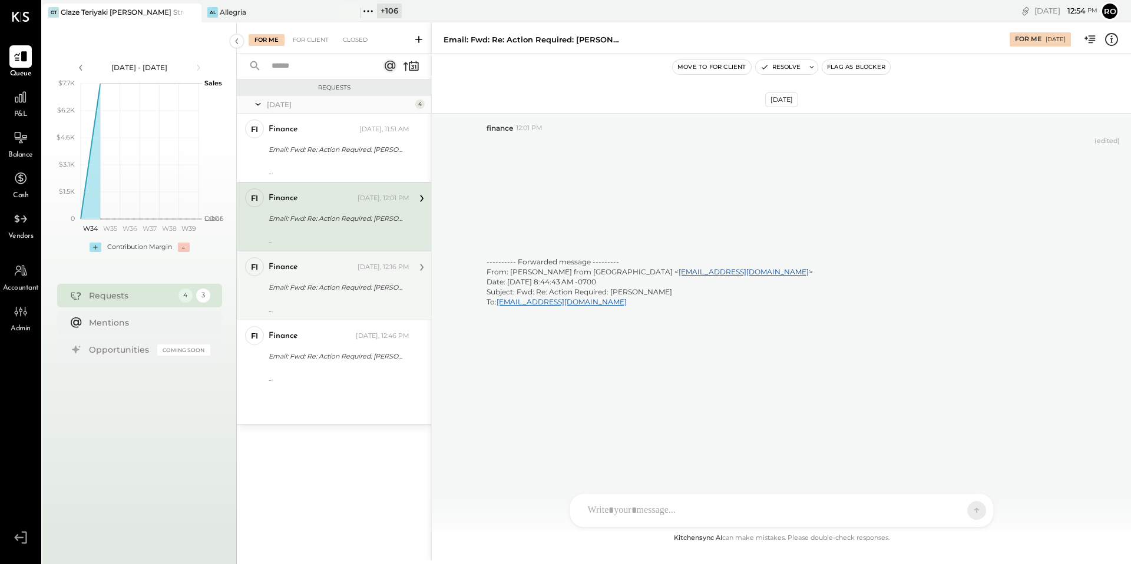
click at [355, 290] on div "Email: Fwd: Re: Action Required: Mamma Luca" at bounding box center [337, 288] width 137 height 12
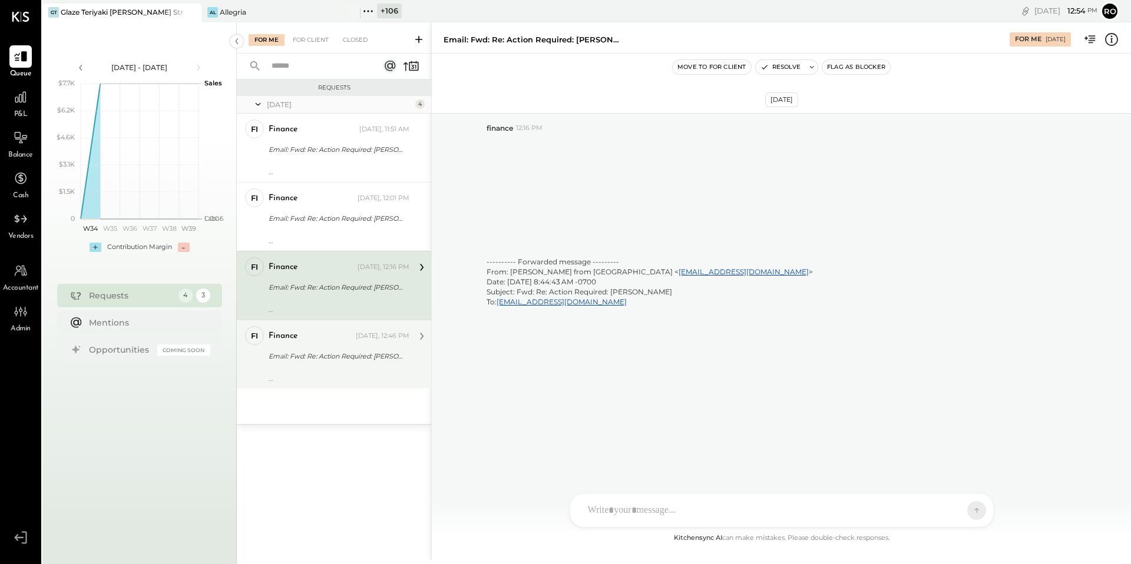
click at [348, 355] on div "Email: Fwd: Re: Action Required: Mamma Luca" at bounding box center [337, 357] width 137 height 12
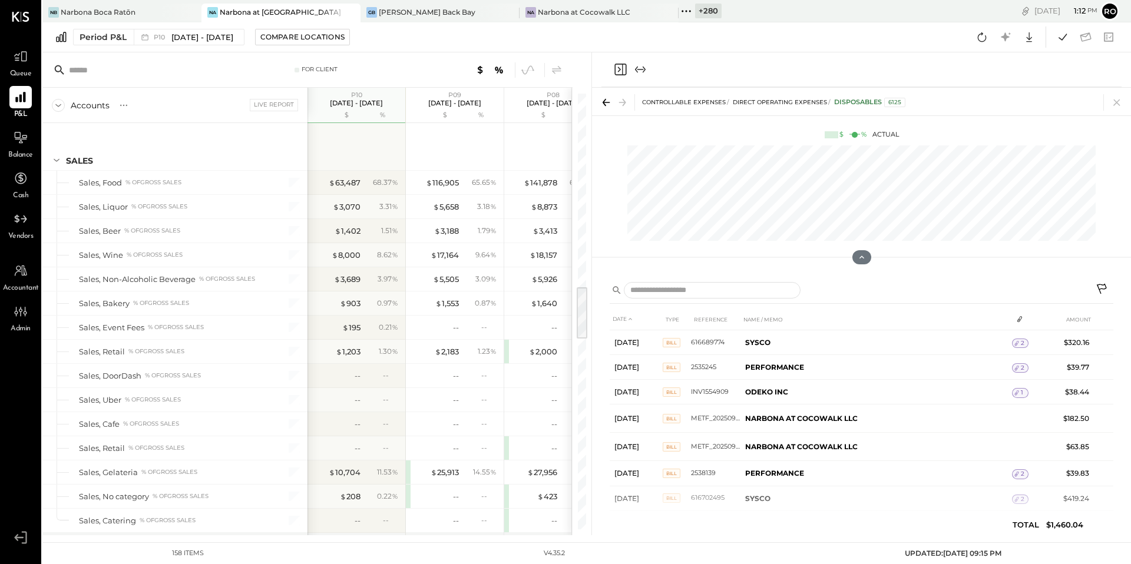
scroll to position [1545, 0]
